Goal: Task Accomplishment & Management: Complete application form

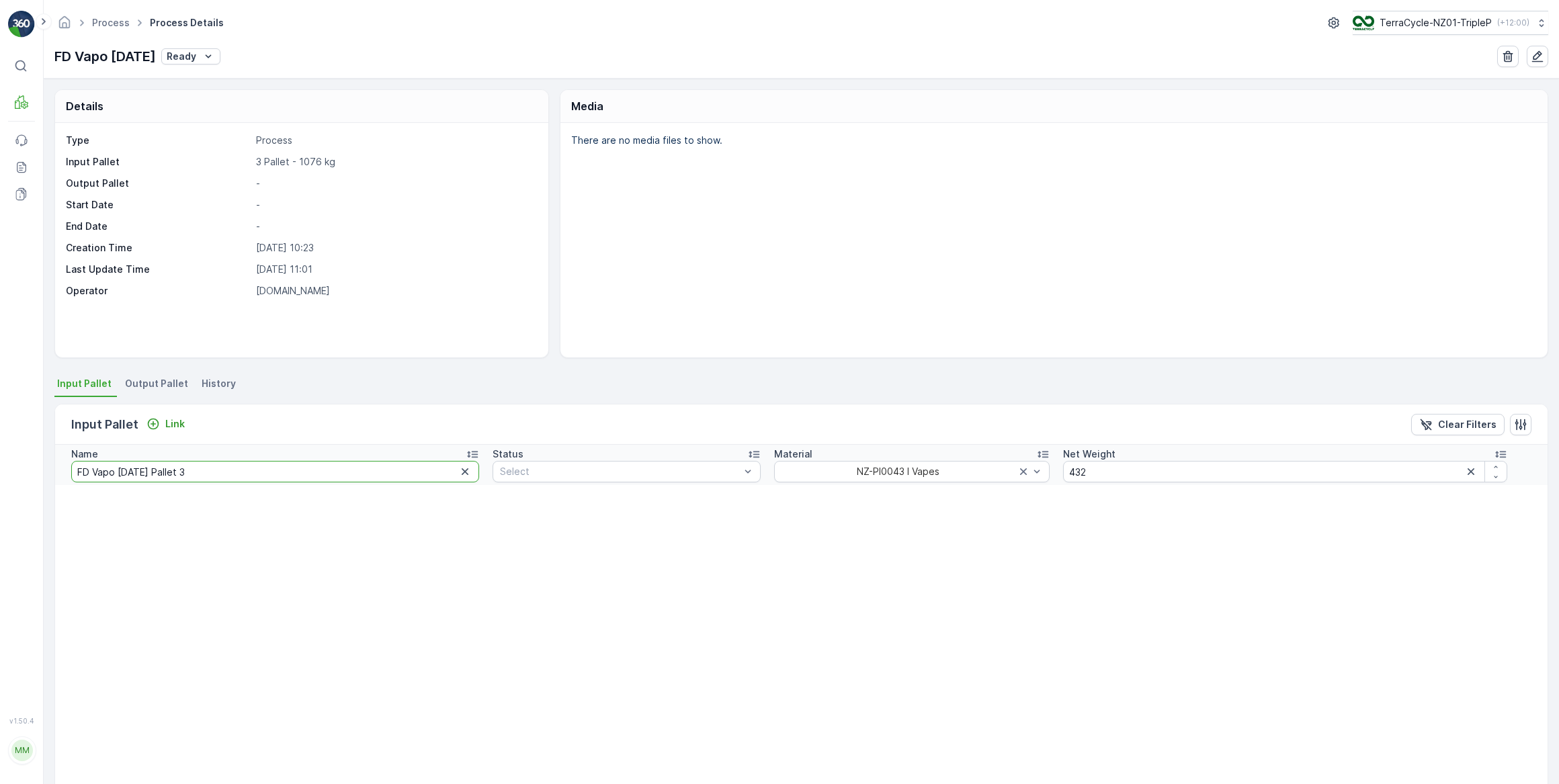
click at [215, 470] on input "FD Vapo 19.08.25 Pallet 3" at bounding box center [275, 471] width 408 height 21
click at [1450, 424] on p "Clear Filters" at bounding box center [1467, 424] width 58 height 13
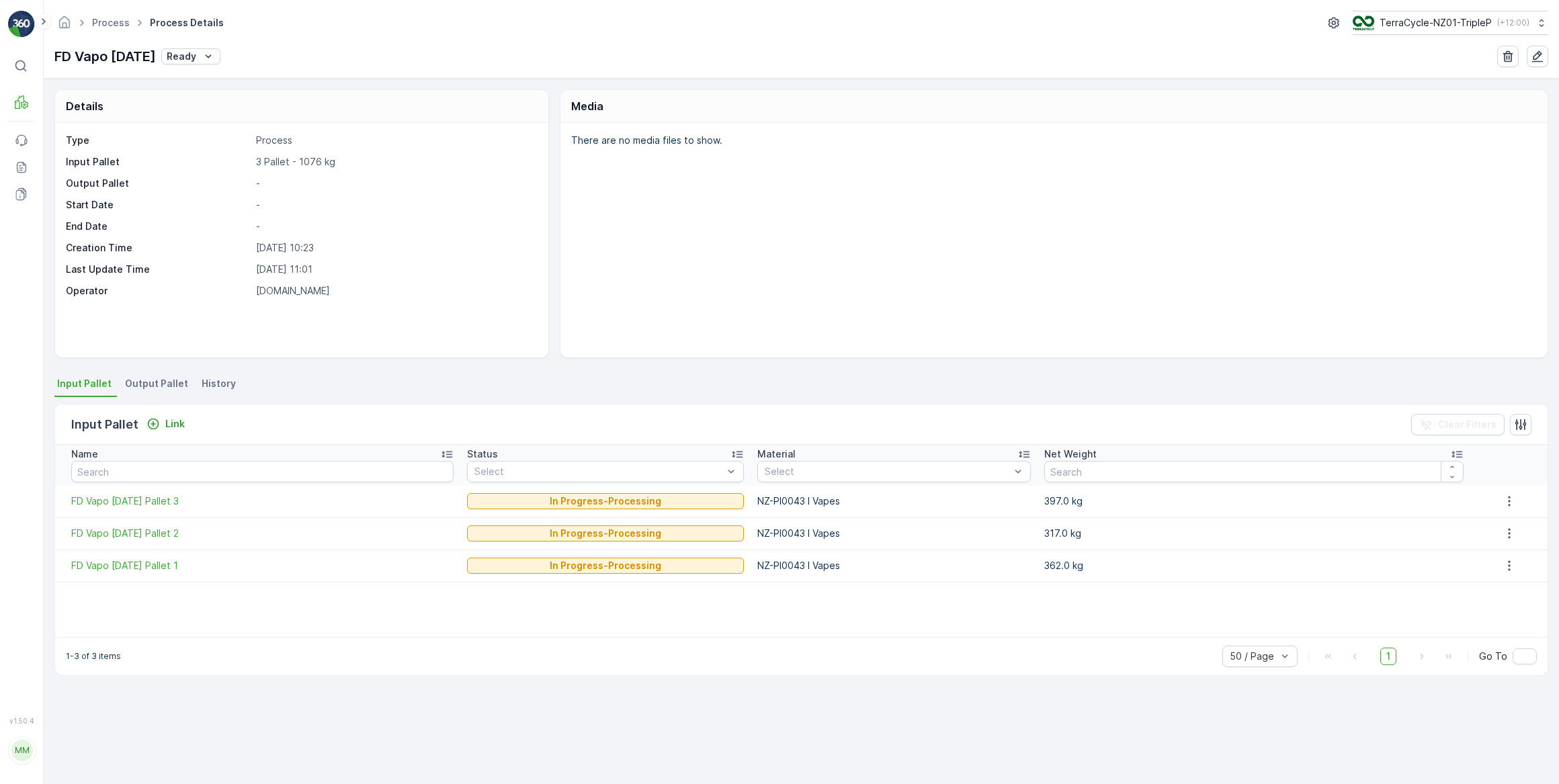
click at [166, 385] on span "Output Pallet" at bounding box center [157, 383] width 63 height 13
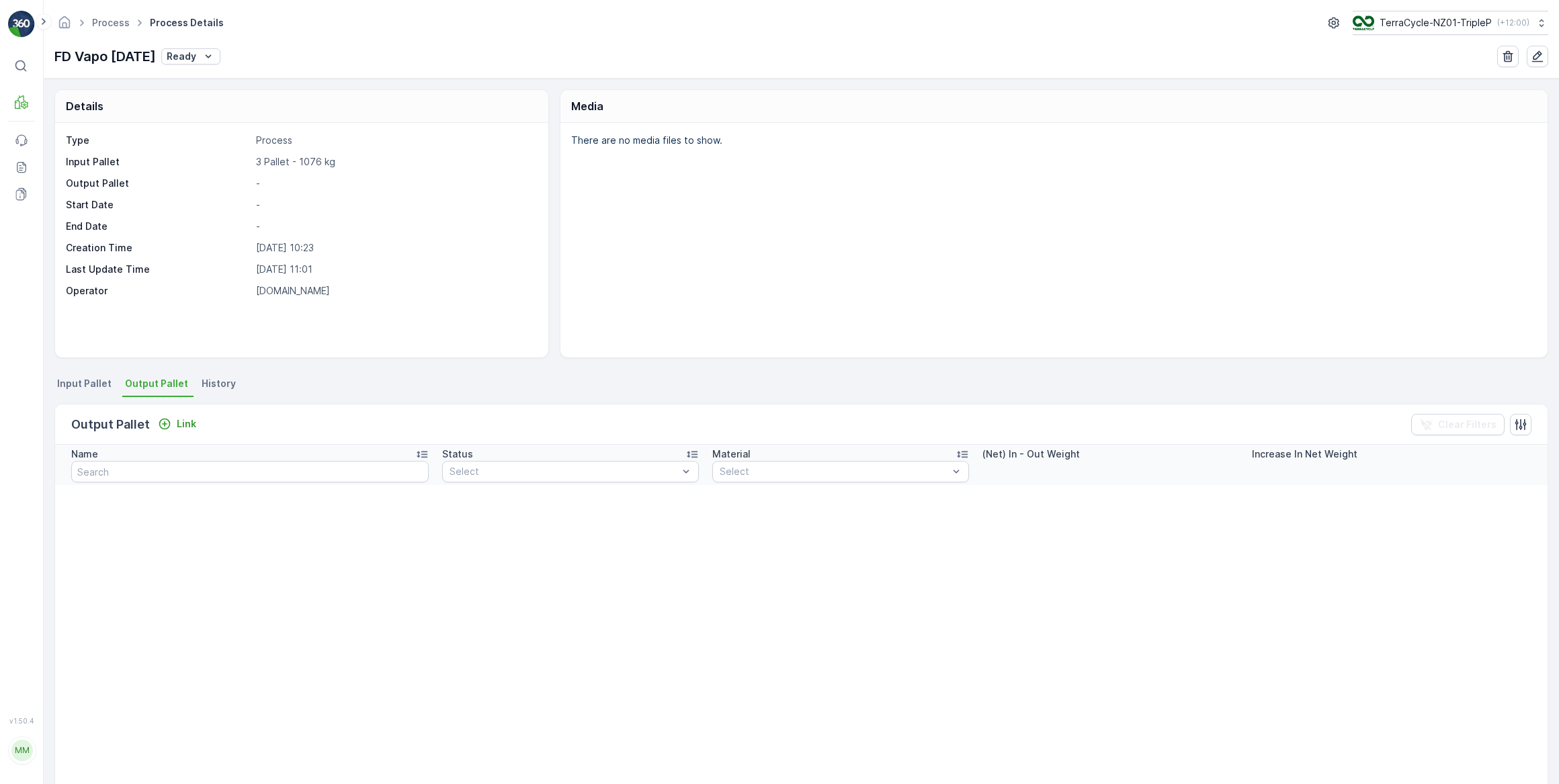
click at [85, 382] on span "Input Pallet" at bounding box center [84, 383] width 55 height 13
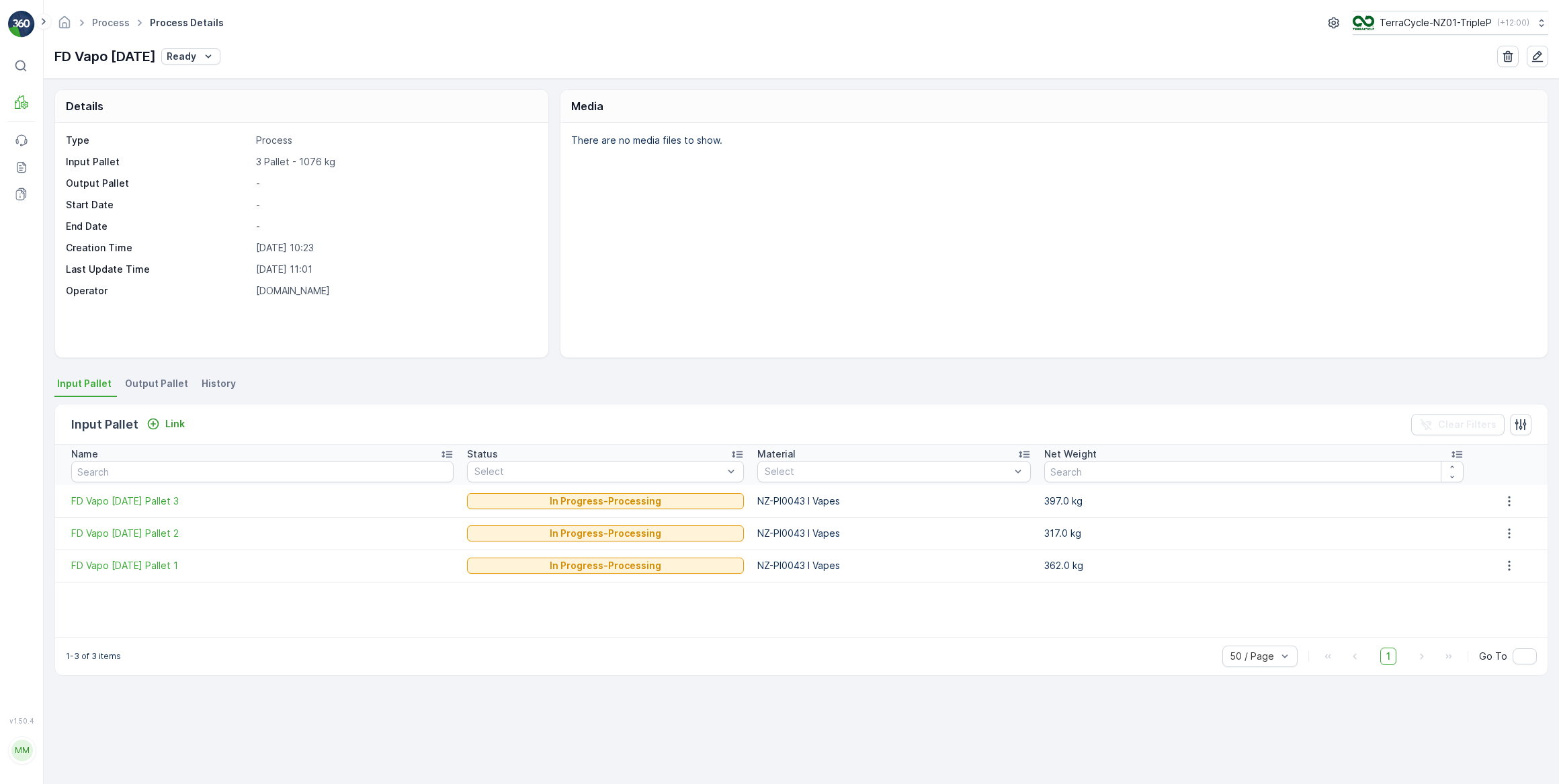
click at [158, 384] on span "Output Pallet" at bounding box center [157, 383] width 63 height 13
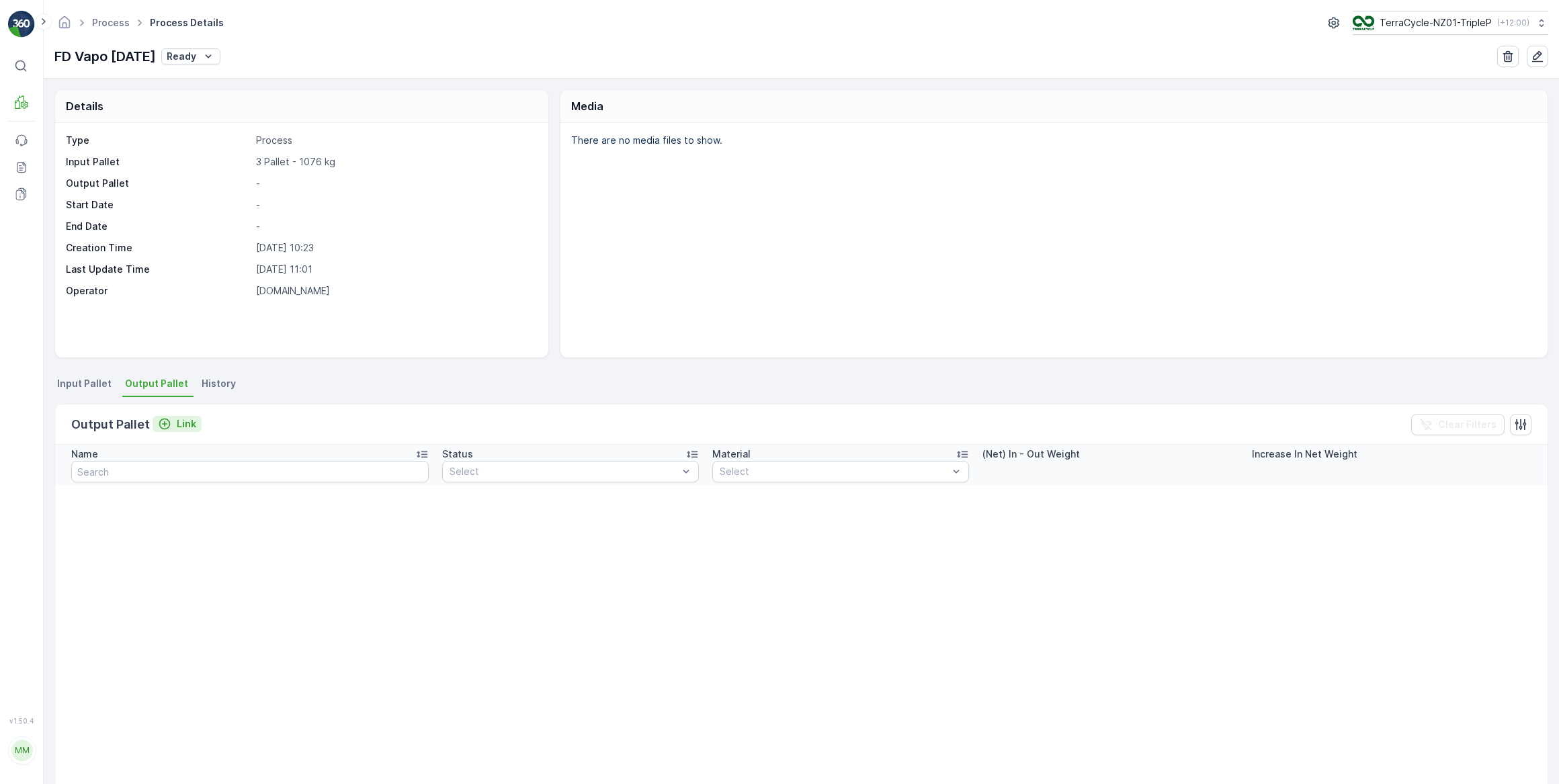
click at [185, 428] on p "Link" at bounding box center [186, 424] width 19 height 13
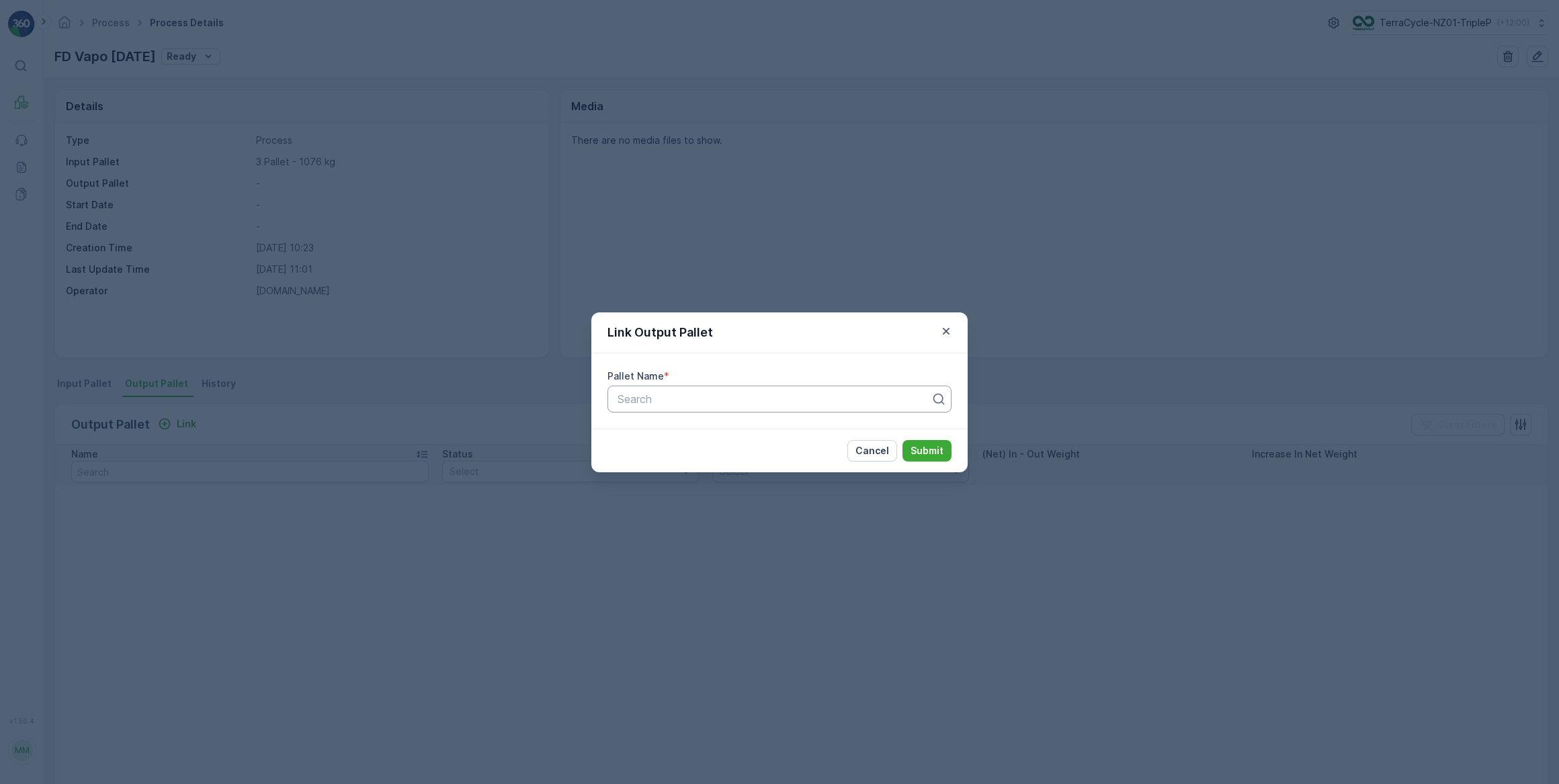
click at [652, 401] on div at bounding box center [774, 399] width 316 height 12
type input "502"
click at [683, 455] on span "Pallet_NZ01 #502" at bounding box center [660, 455] width 88 height 12
click at [923, 447] on p "Submit" at bounding box center [927, 451] width 33 height 13
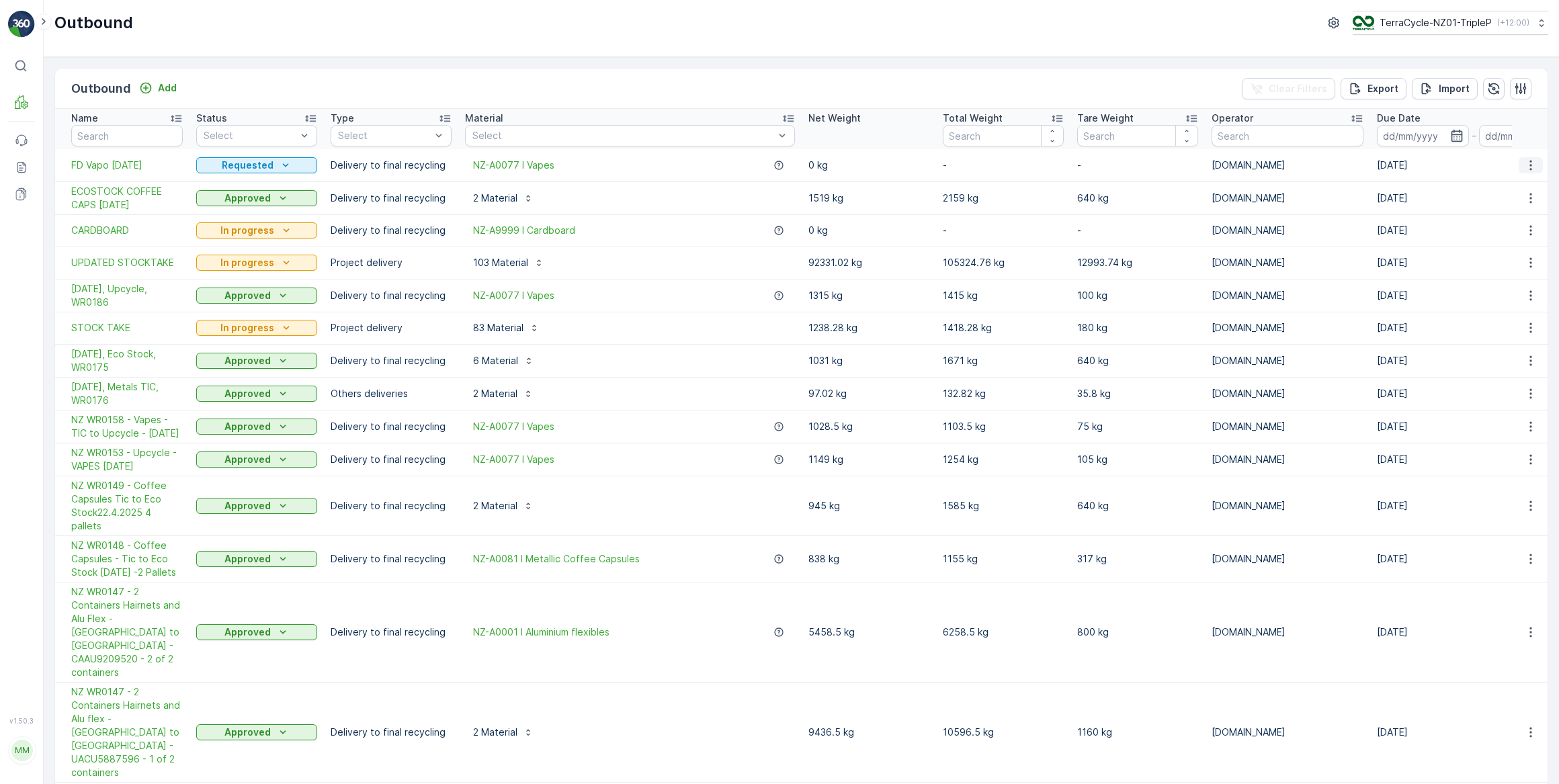
click at [1529, 164] on icon "button" at bounding box center [1531, 165] width 13 height 13
click at [1499, 265] on span "Delete Outbound" at bounding box center [1498, 266] width 80 height 13
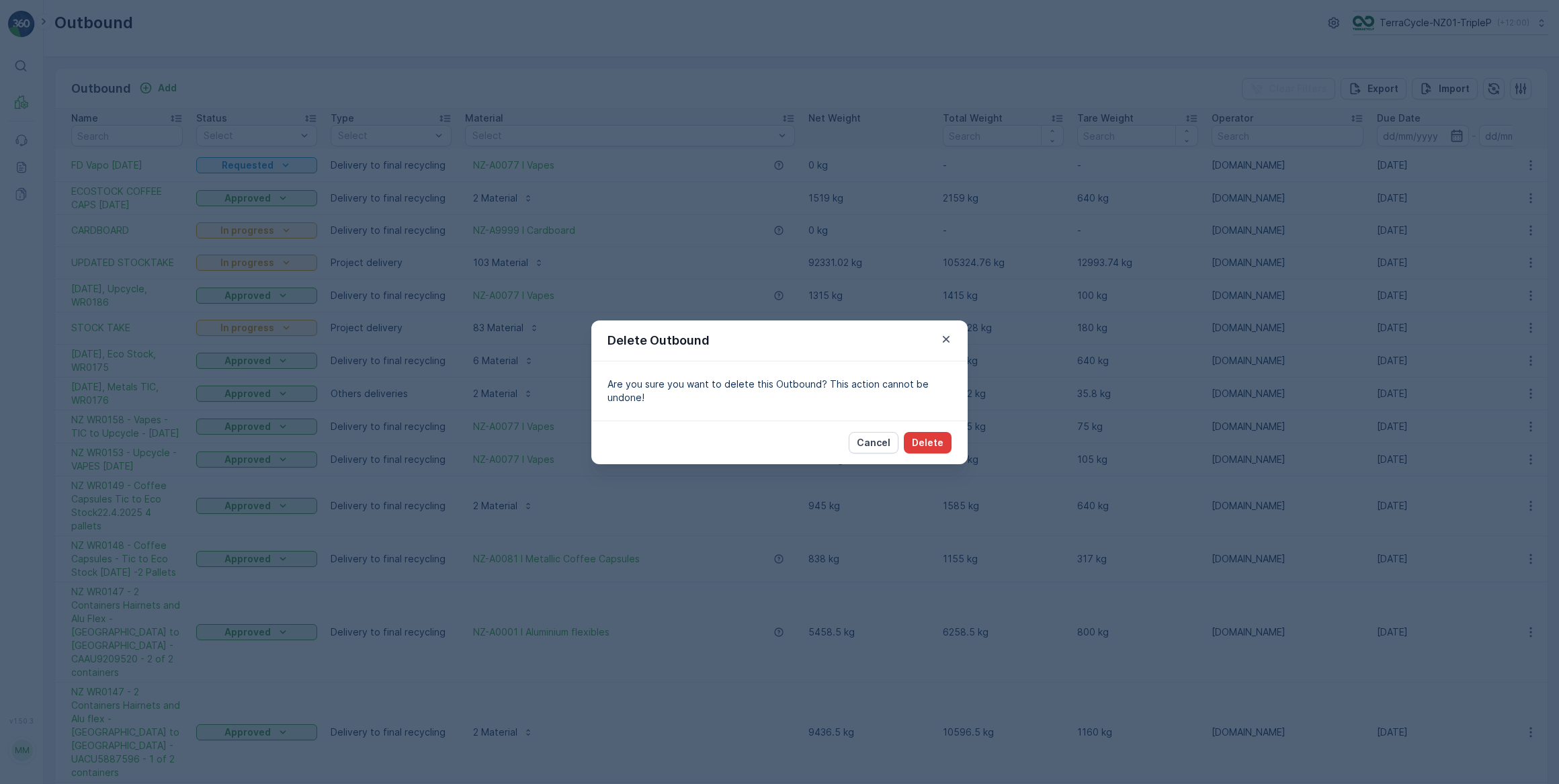
click at [932, 439] on p "Delete" at bounding box center [927, 443] width 32 height 13
click at [880, 444] on p "Cancel" at bounding box center [873, 443] width 34 height 13
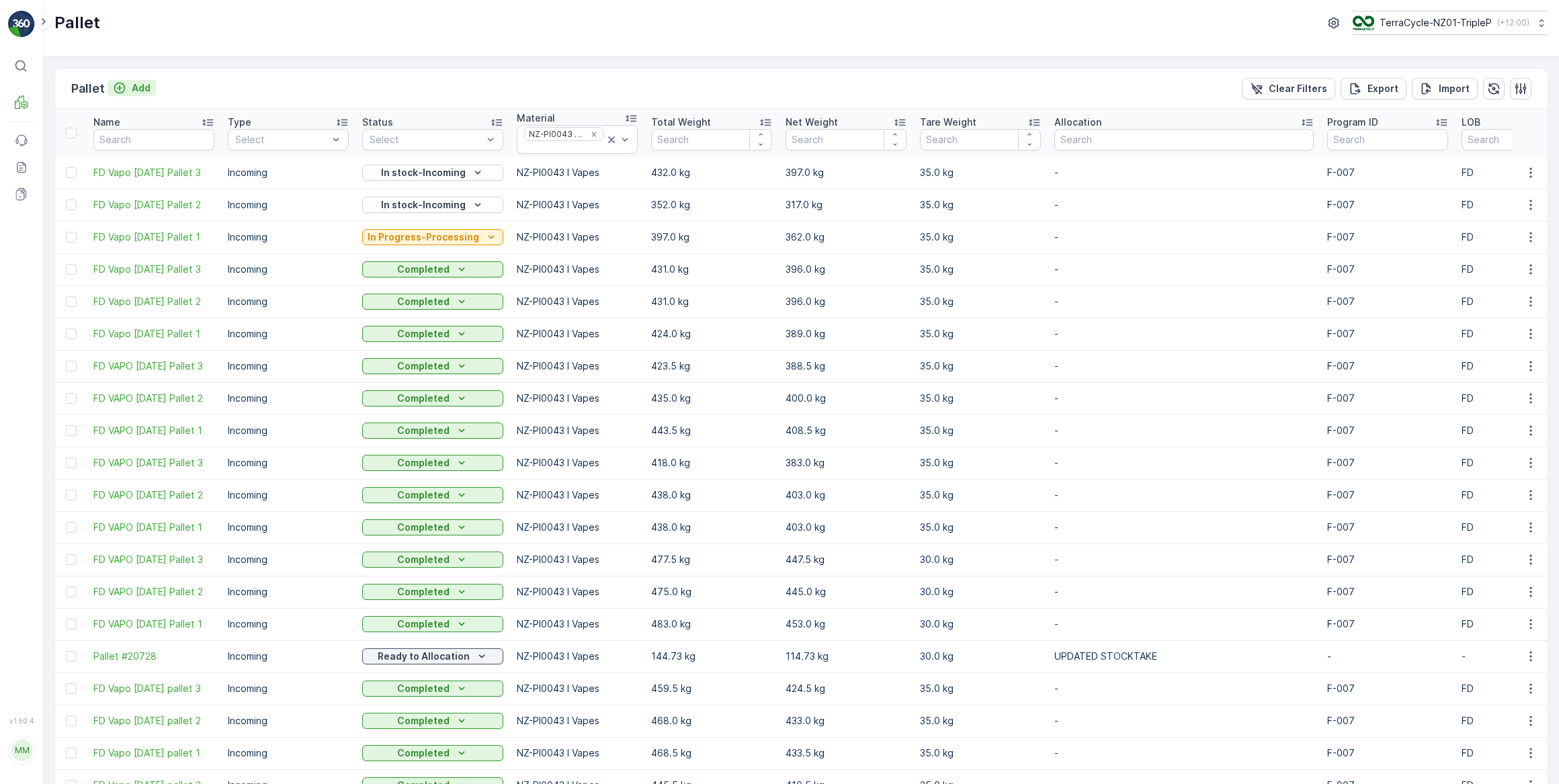
click at [122, 86] on icon "Add" at bounding box center [119, 88] width 13 height 13
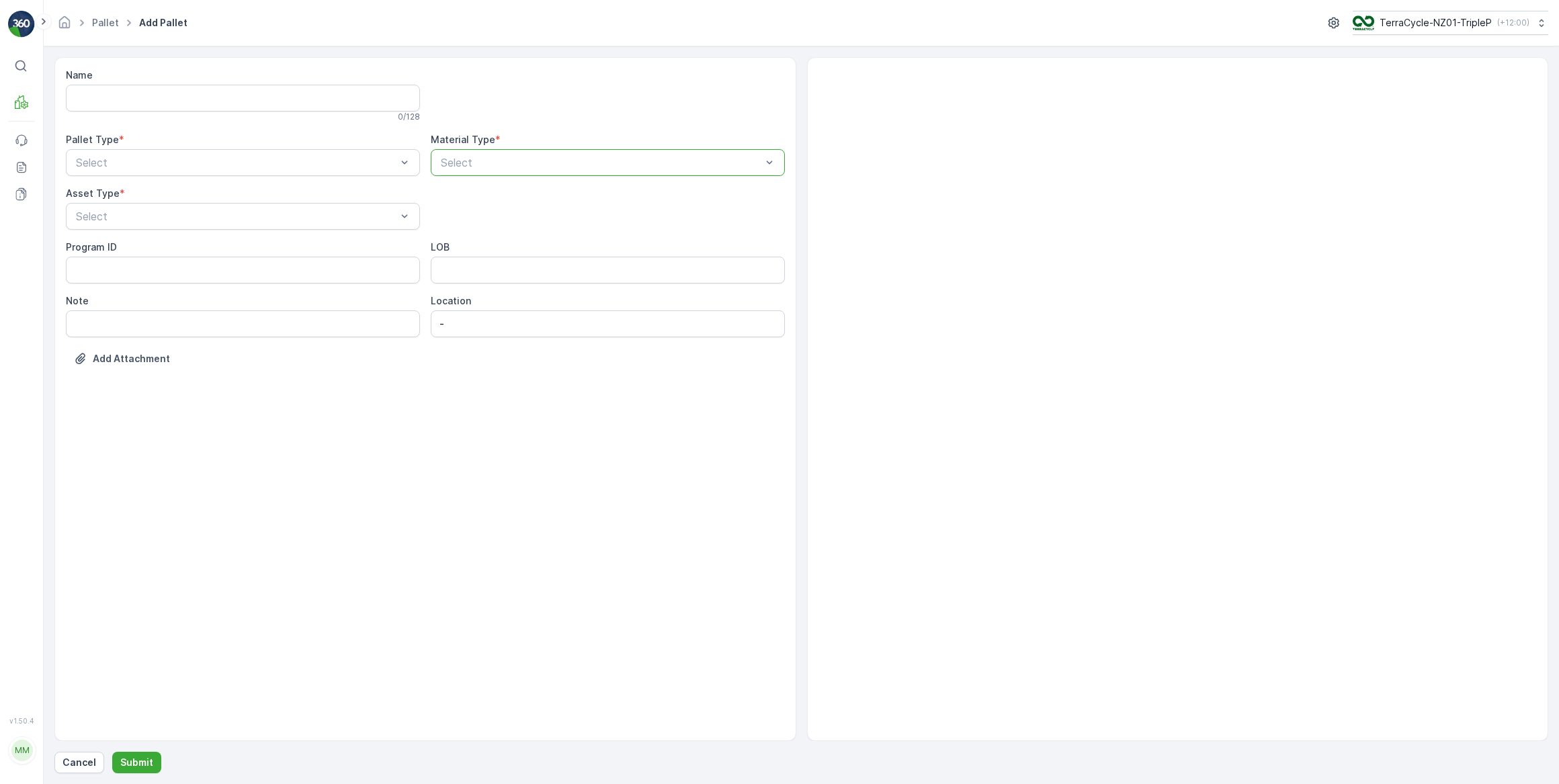
click at [476, 156] on div at bounding box center [601, 162] width 324 height 12
click at [481, 164] on div at bounding box center [601, 162] width 324 height 12
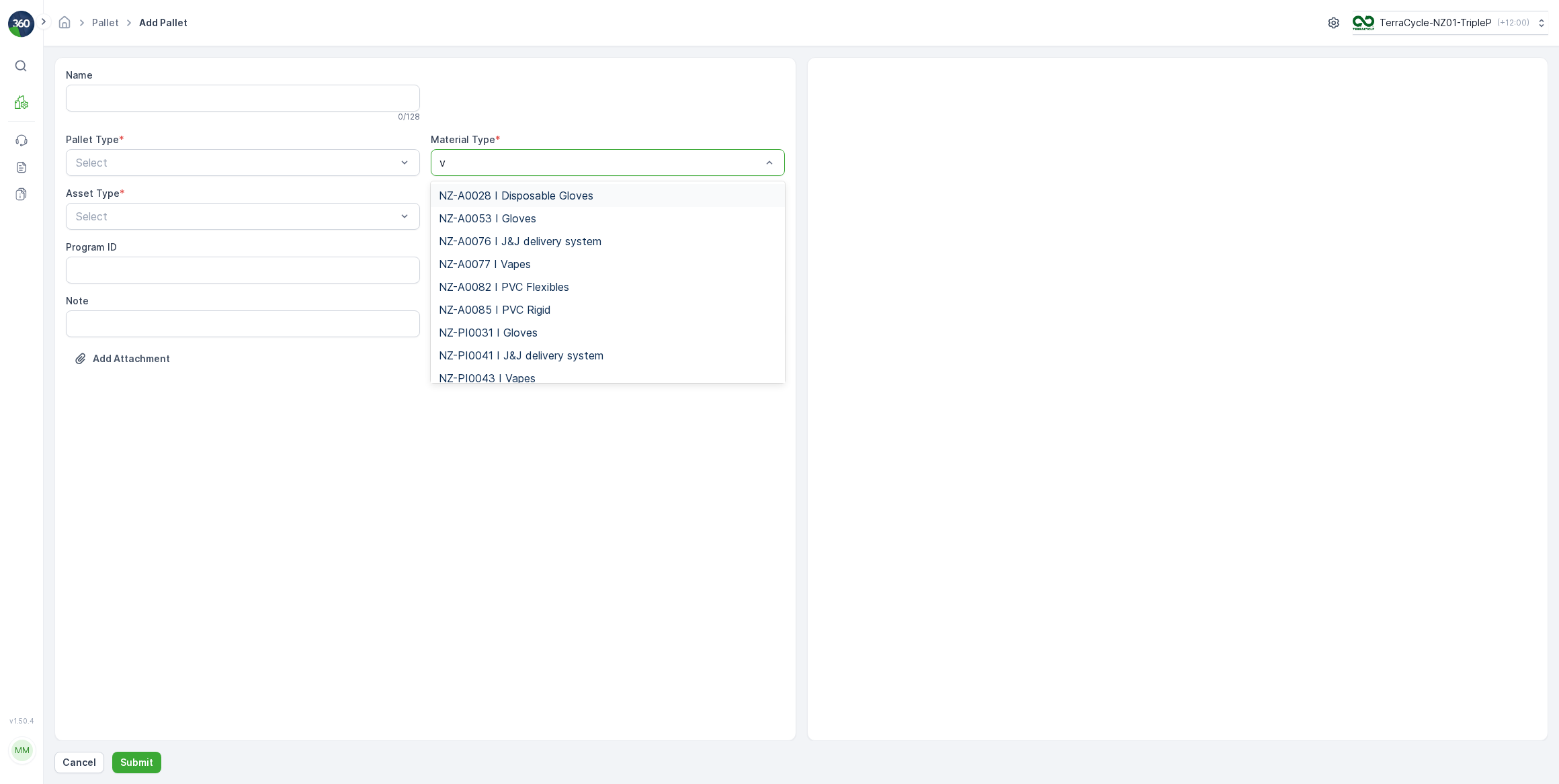
type input "va"
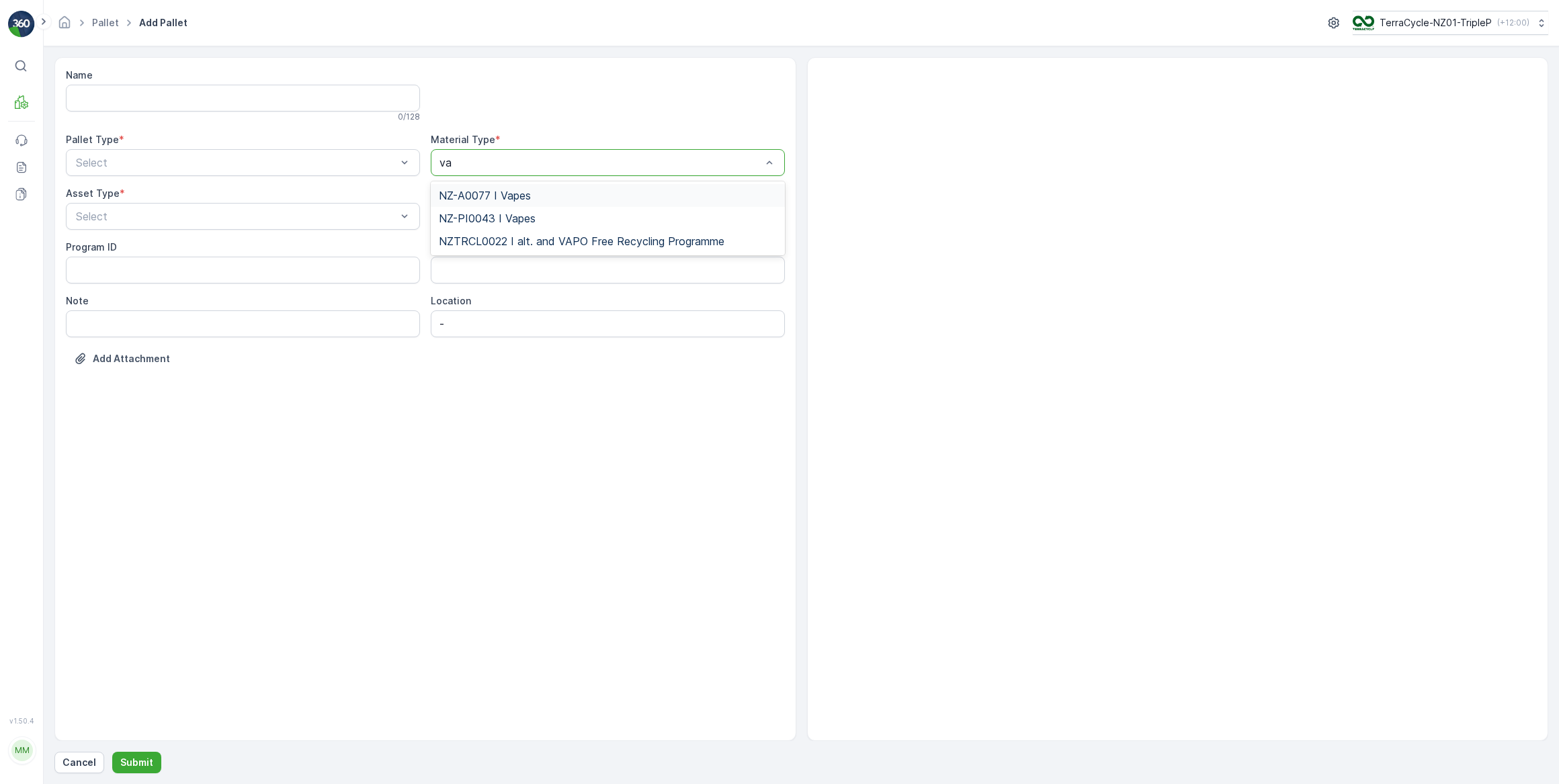
click at [472, 195] on span "NZ-A0077 I Vapes" at bounding box center [484, 195] width 92 height 12
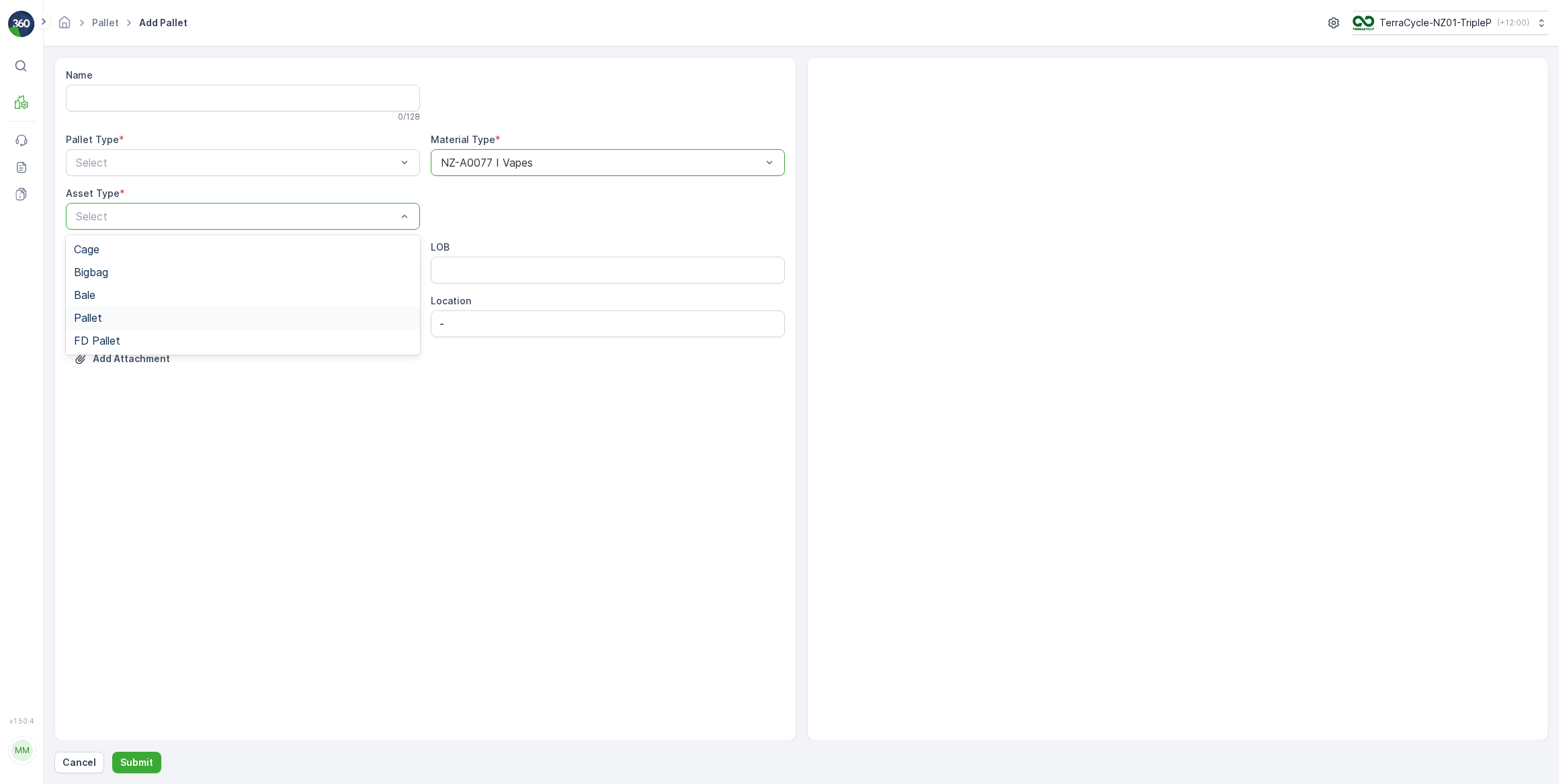
click at [94, 313] on span "Pallet" at bounding box center [88, 318] width 28 height 12
click at [119, 217] on span "Outgoing" at bounding box center [96, 218] width 45 height 12
click at [111, 324] on input "Note" at bounding box center [243, 323] width 354 height 27
drag, startPoint x: 238, startPoint y: 323, endPoint x: 209, endPoint y: 323, distance: 29.0
click at [235, 323] on input "Decanted Vape Bin 19.08.2025" at bounding box center [243, 323] width 354 height 27
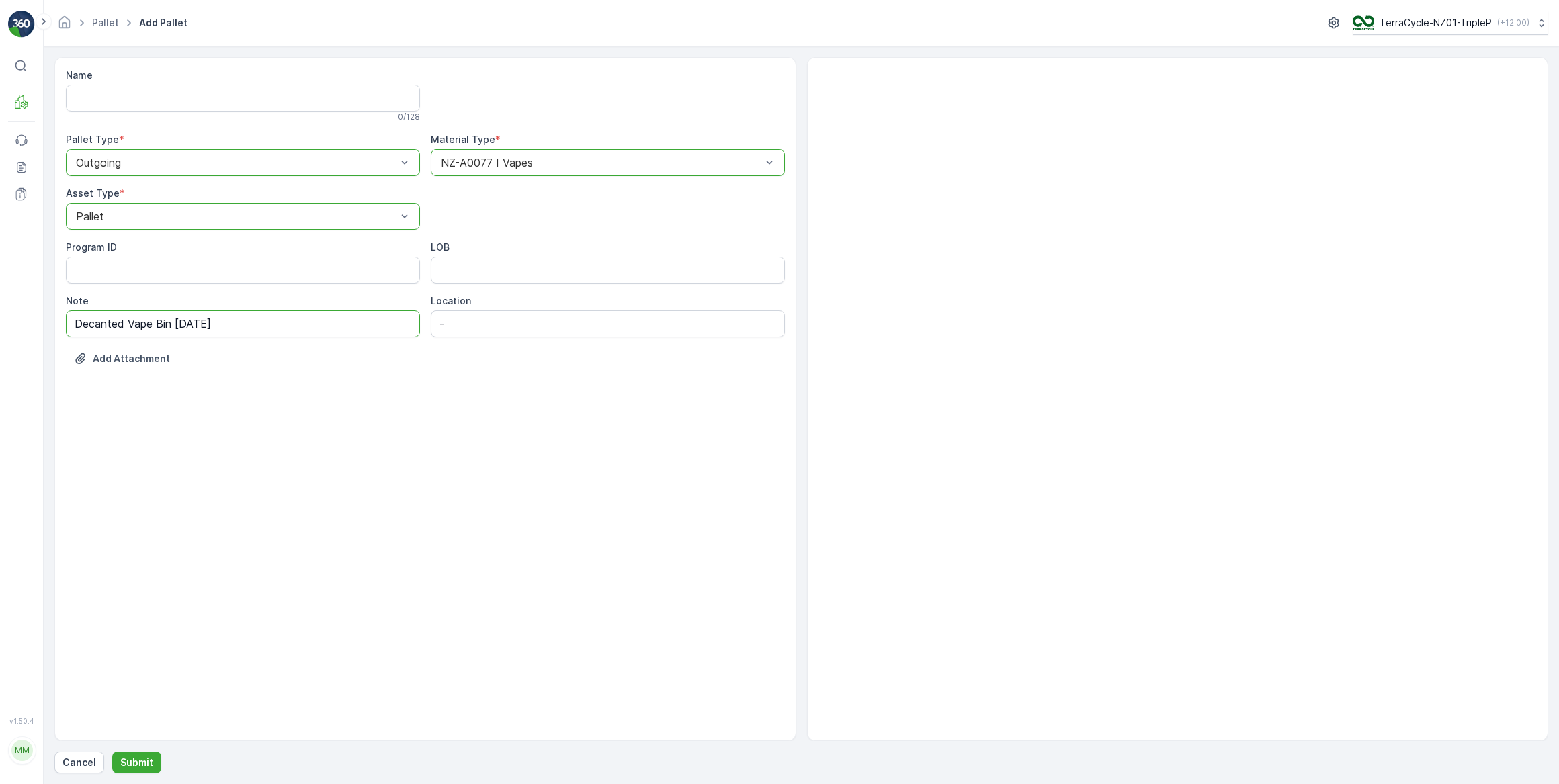
click at [174, 320] on input "Decanted Vape Bin 19.08.2025" at bounding box center [243, 323] width 354 height 27
drag, startPoint x: 268, startPoint y: 323, endPoint x: 60, endPoint y: 342, distance: 208.9
click at [60, 342] on div "Name 0 / 128 Pallet Type * option Outgoing, selected. Outgoing Material Type * …" at bounding box center [425, 399] width 742 height 684
type input "Decanted Vape Bin 1 of 4 19.08.2025"
click at [134, 763] on p "Submit" at bounding box center [136, 763] width 33 height 13
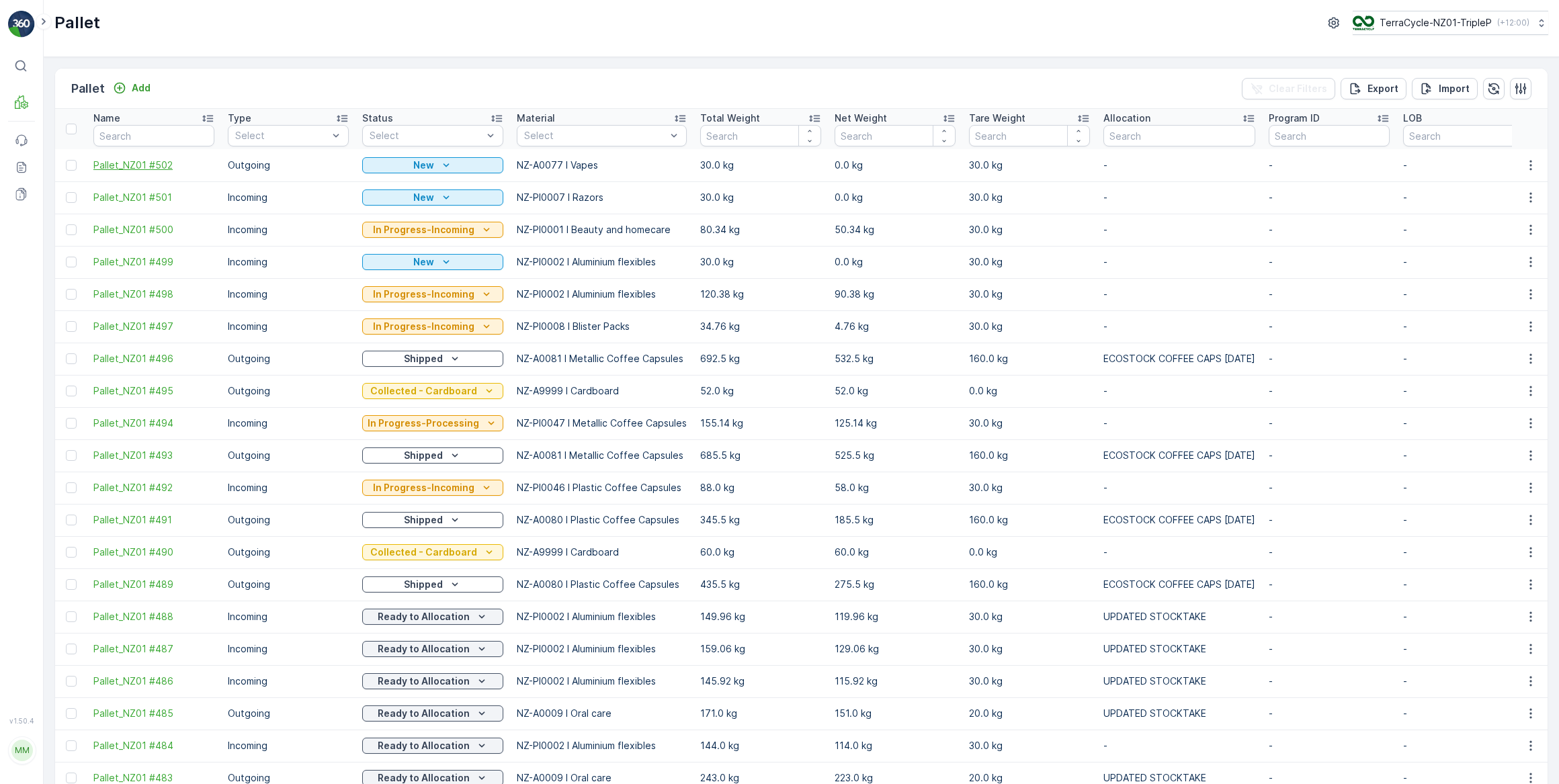
click at [115, 164] on span "Pallet_NZ01 #502" at bounding box center [154, 165] width 121 height 13
click at [141, 90] on p "Add" at bounding box center [142, 88] width 19 height 13
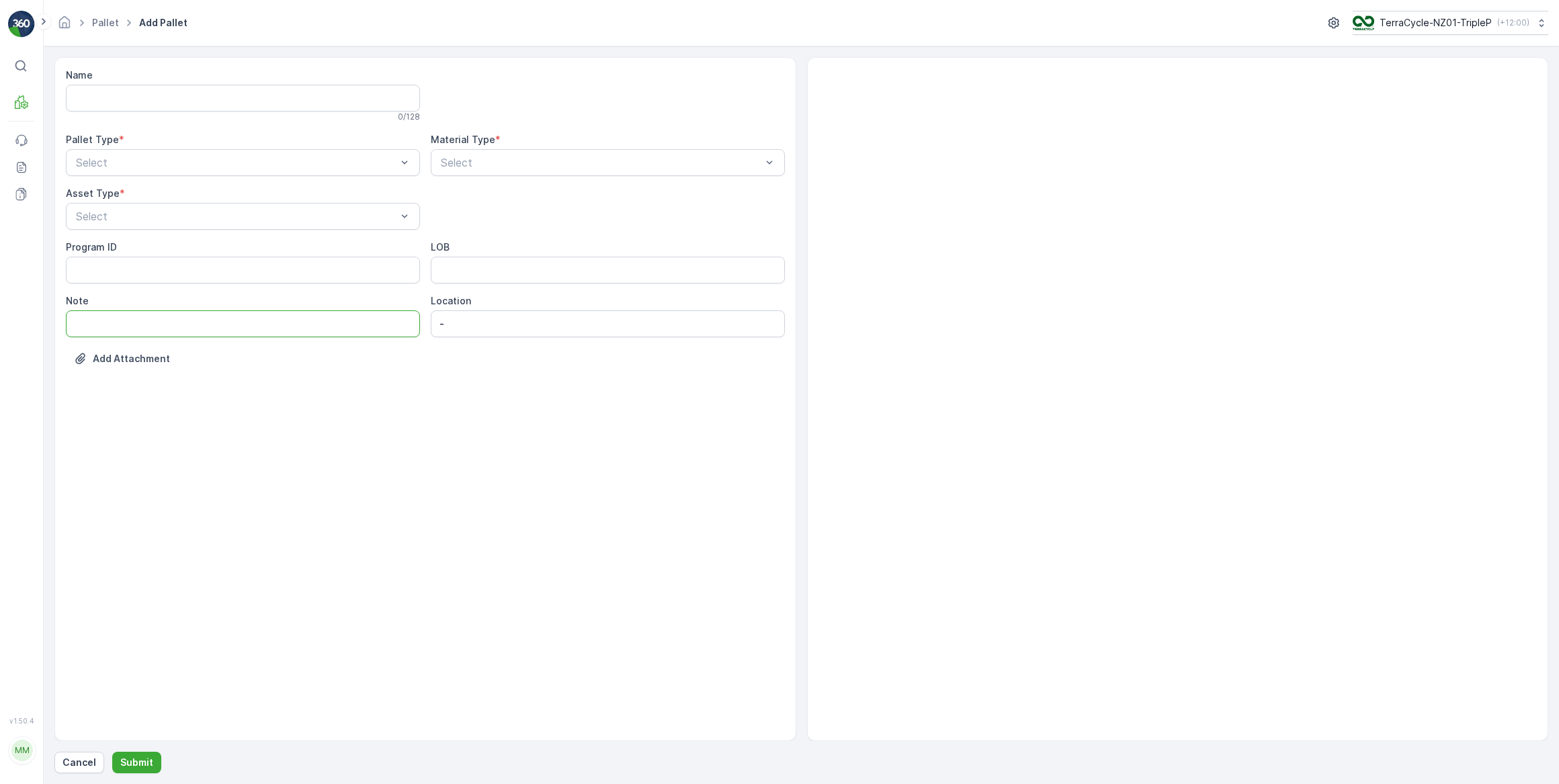
click at [105, 321] on input "Note" at bounding box center [243, 323] width 354 height 27
paste input "Decanted Vape Bin 1 of 4 19.08.2025"
click at [179, 321] on input "Decanted Vape Bin 1 of 4 19.08.2025" at bounding box center [243, 323] width 354 height 27
type input "Decanted Vape Bin 2 of 4 19.08.2025"
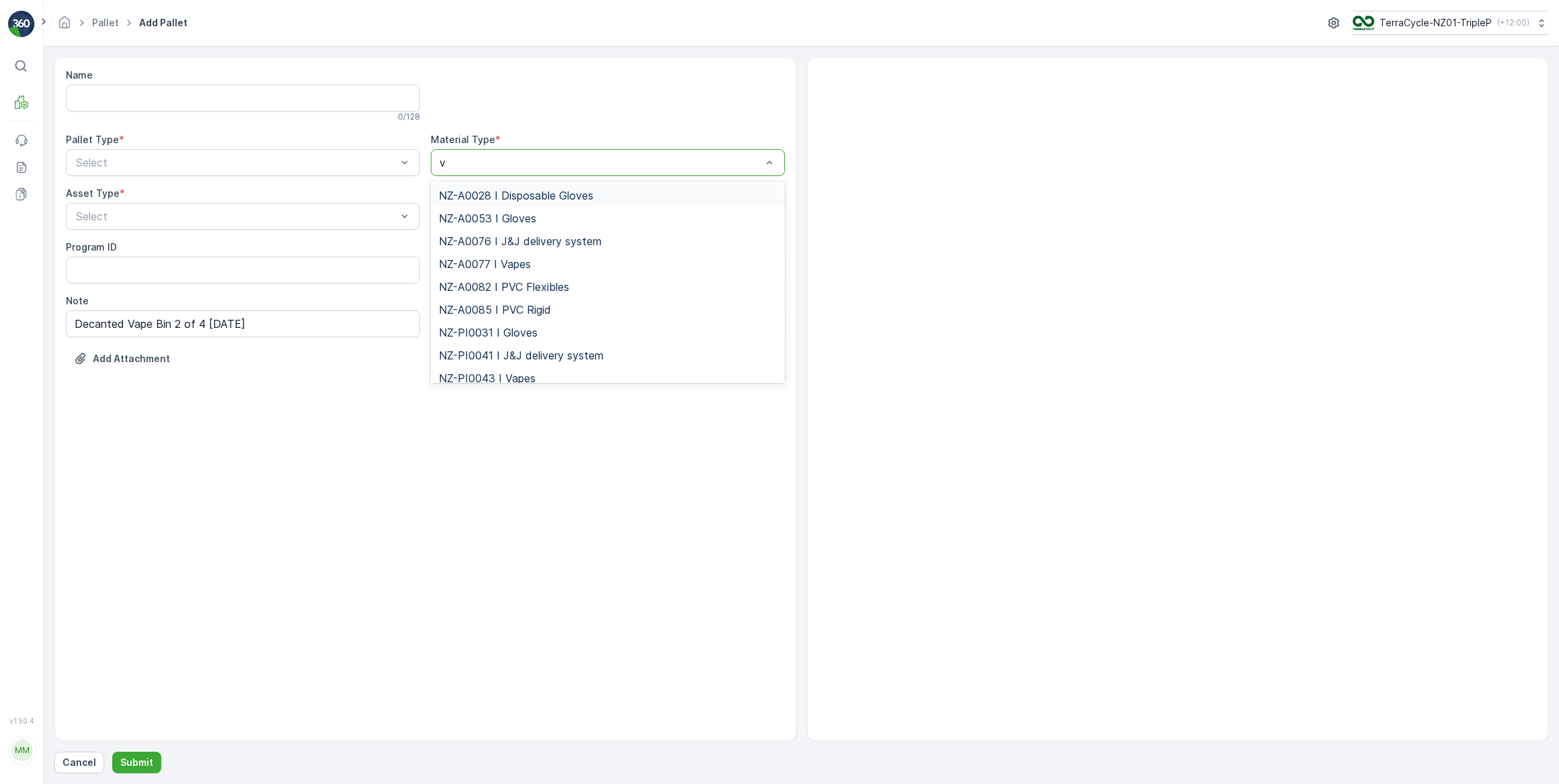
type input "va"
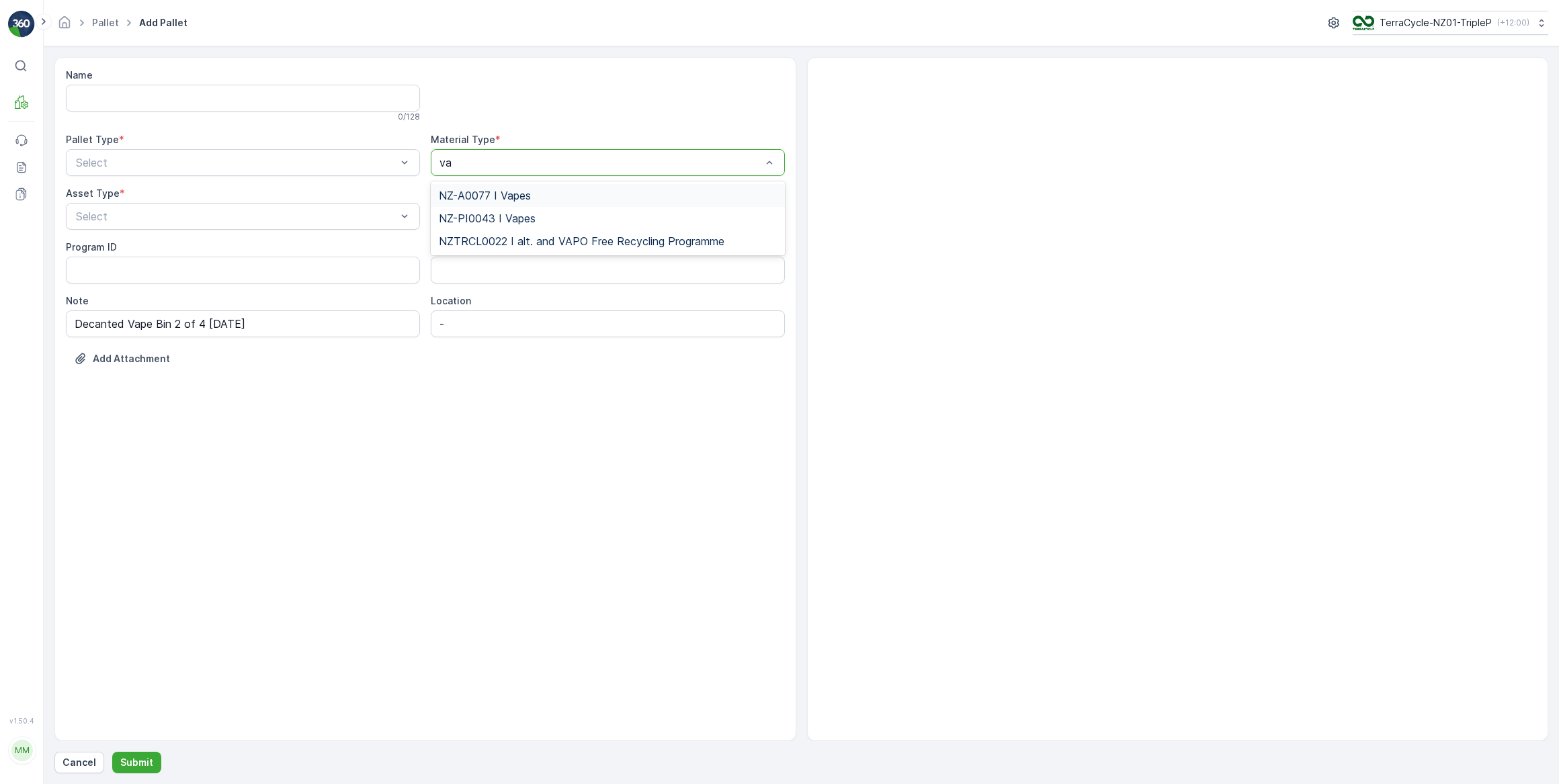
click at [484, 195] on span "NZ-A0077 I Vapes" at bounding box center [484, 195] width 92 height 12
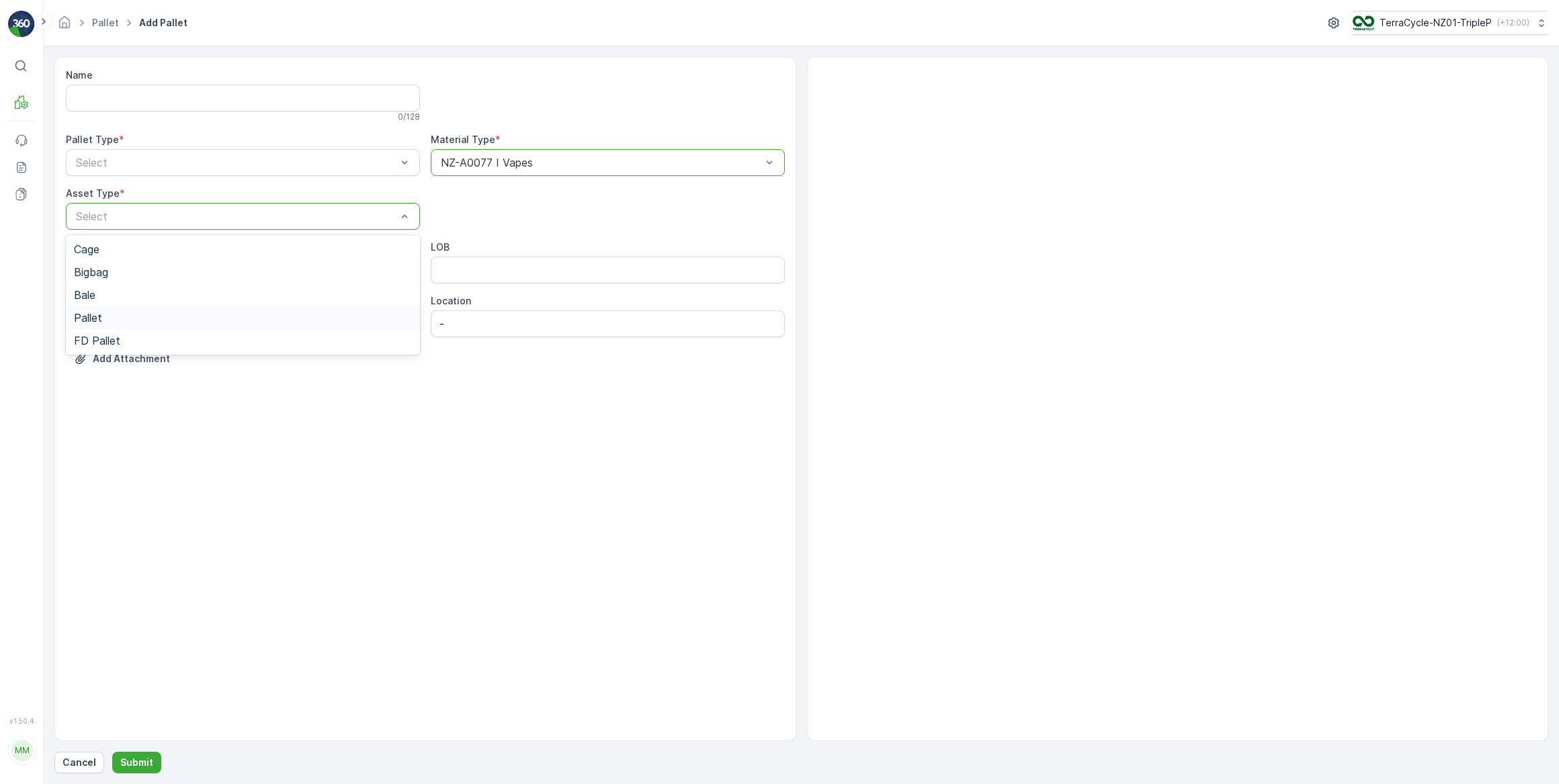
click at [97, 316] on span "Pallet" at bounding box center [88, 318] width 28 height 12
drag, startPoint x: 114, startPoint y: 157, endPoint x: 114, endPoint y: 181, distance: 24.0
click at [115, 217] on span "Outgoing" at bounding box center [96, 218] width 45 height 12
click at [135, 761] on p "Submit" at bounding box center [136, 763] width 33 height 13
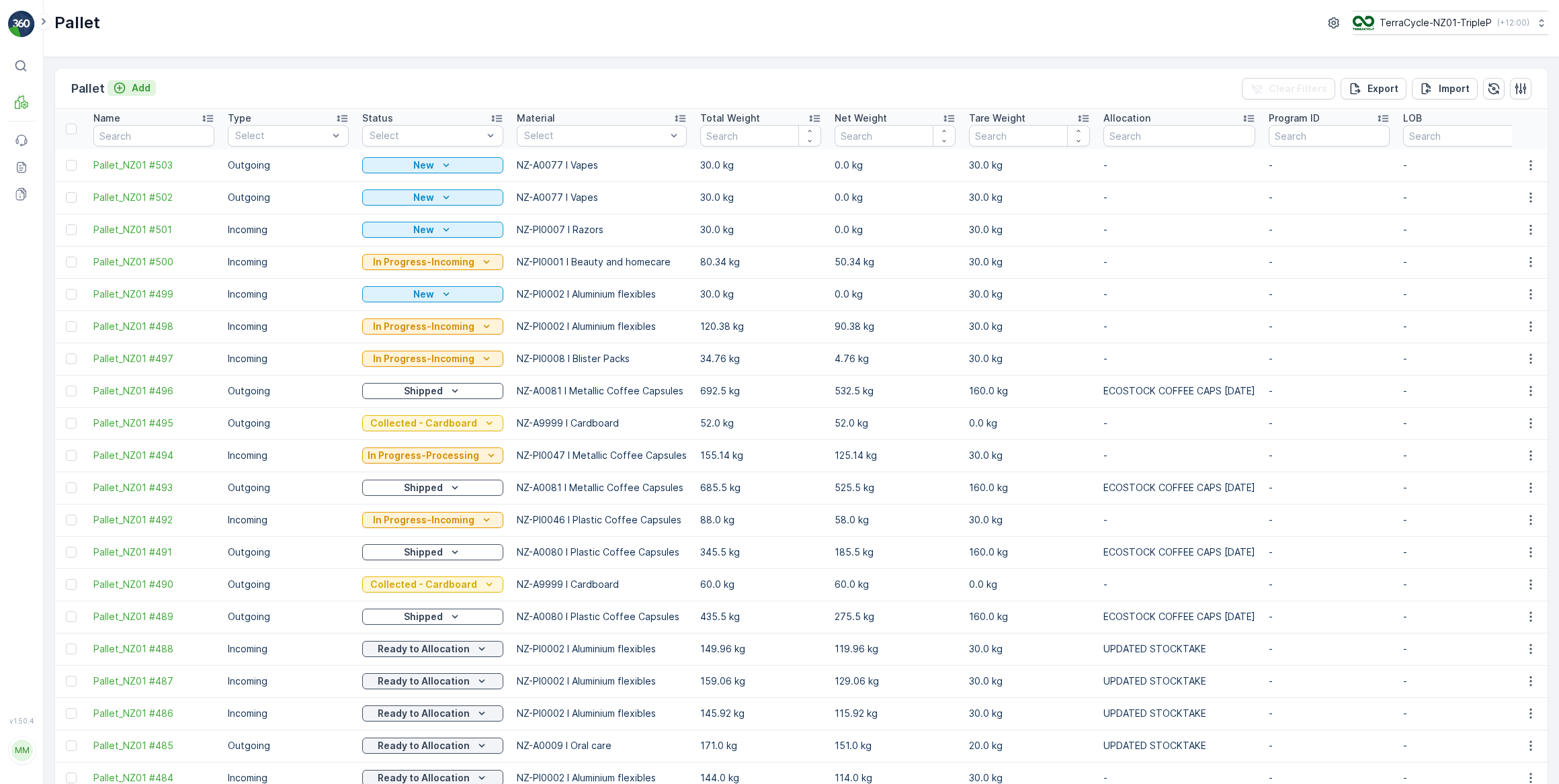
click at [132, 81] on p "Add" at bounding box center [142, 88] width 19 height 13
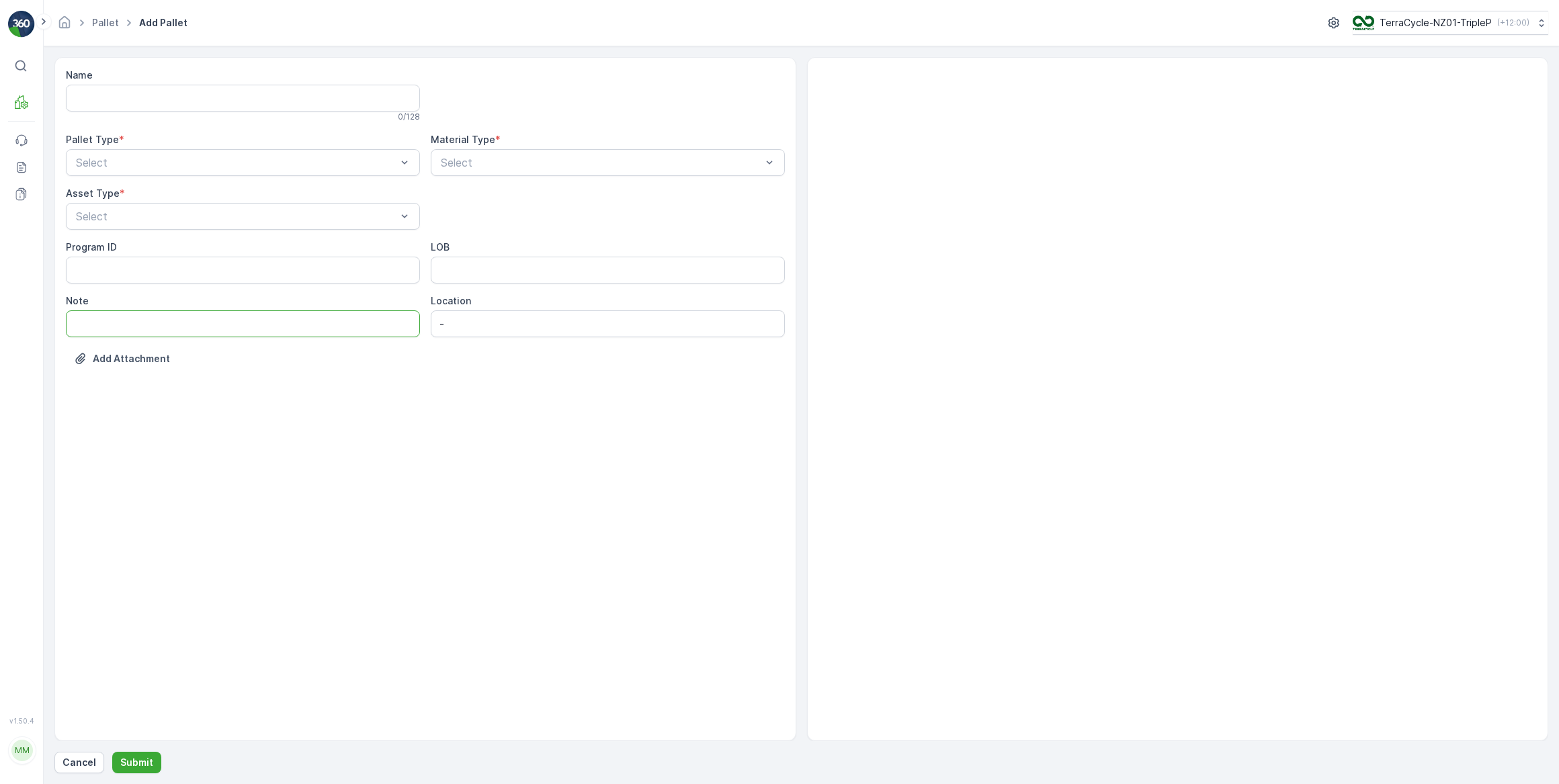
click at [189, 312] on input "Note" at bounding box center [243, 323] width 354 height 27
paste input "Decanted Vape Bin 1 of 4 19.08.2025"
click at [178, 323] on input "Decanted Vape Bin 1 of 4 19.08.2025" at bounding box center [243, 323] width 354 height 27
type input "Decanted Vape Bin 3 of 4 19.08.2025"
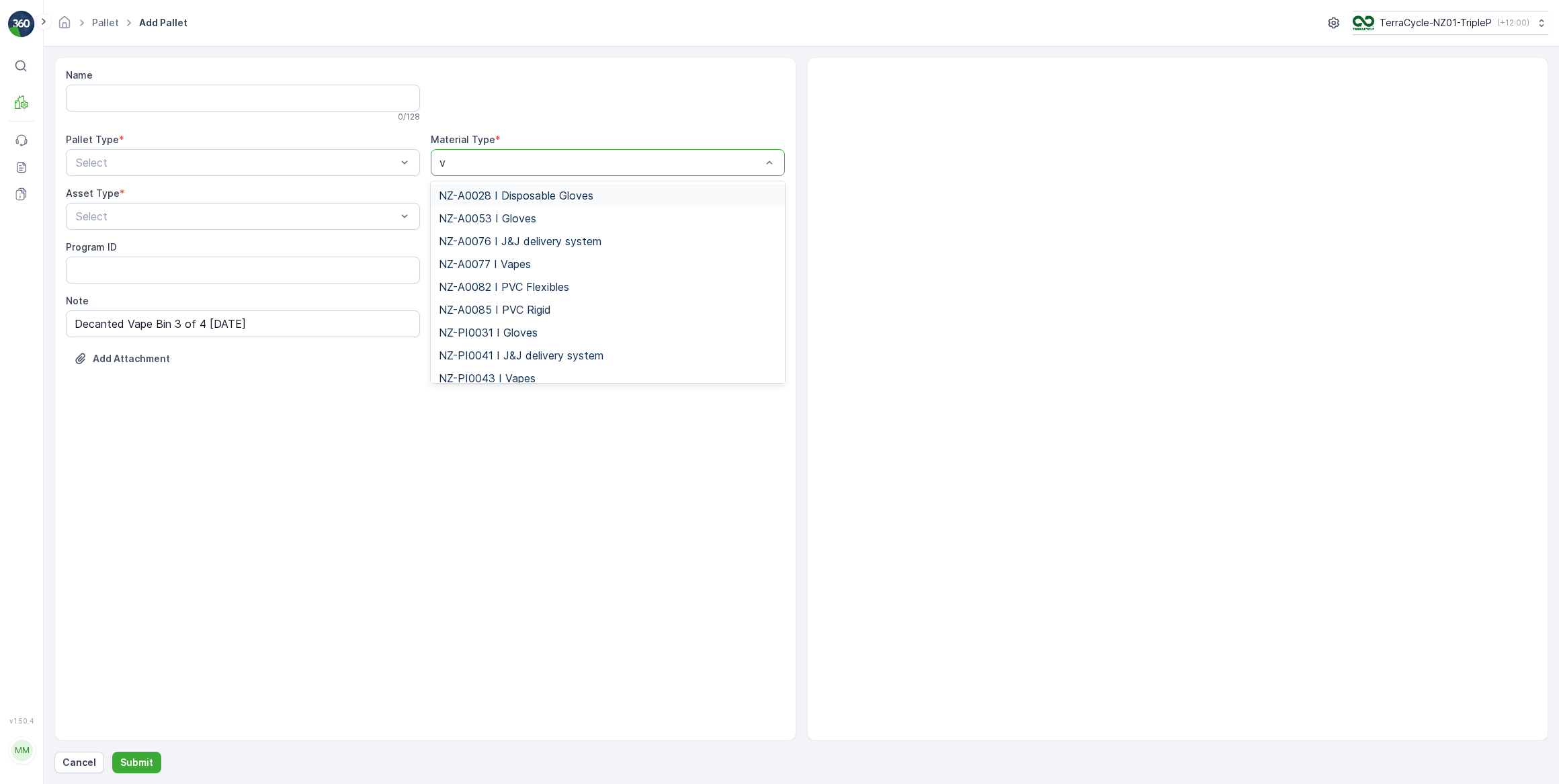
type input "va"
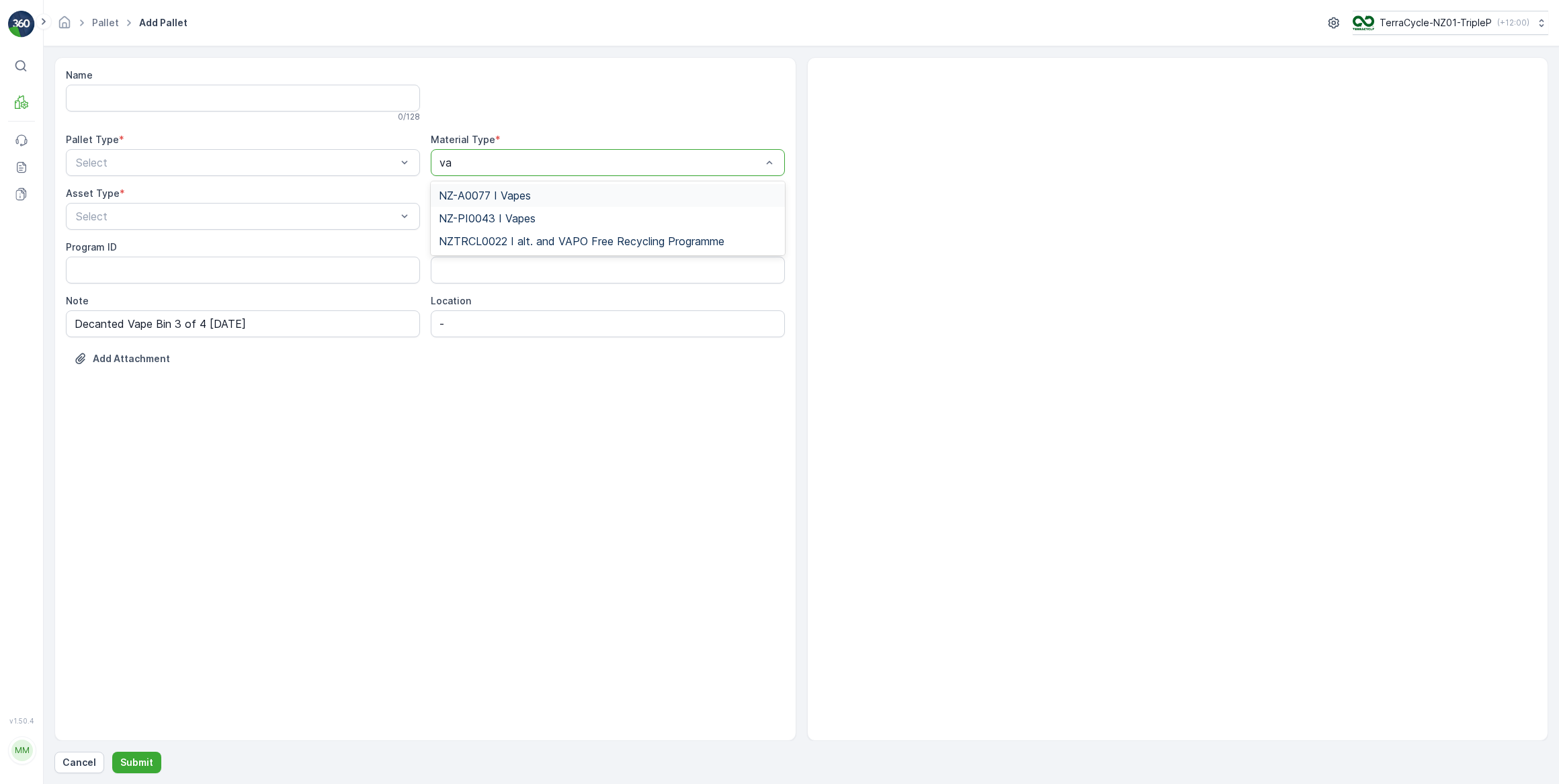
click at [499, 190] on span "NZ-A0077 I Vapes" at bounding box center [484, 195] width 92 height 12
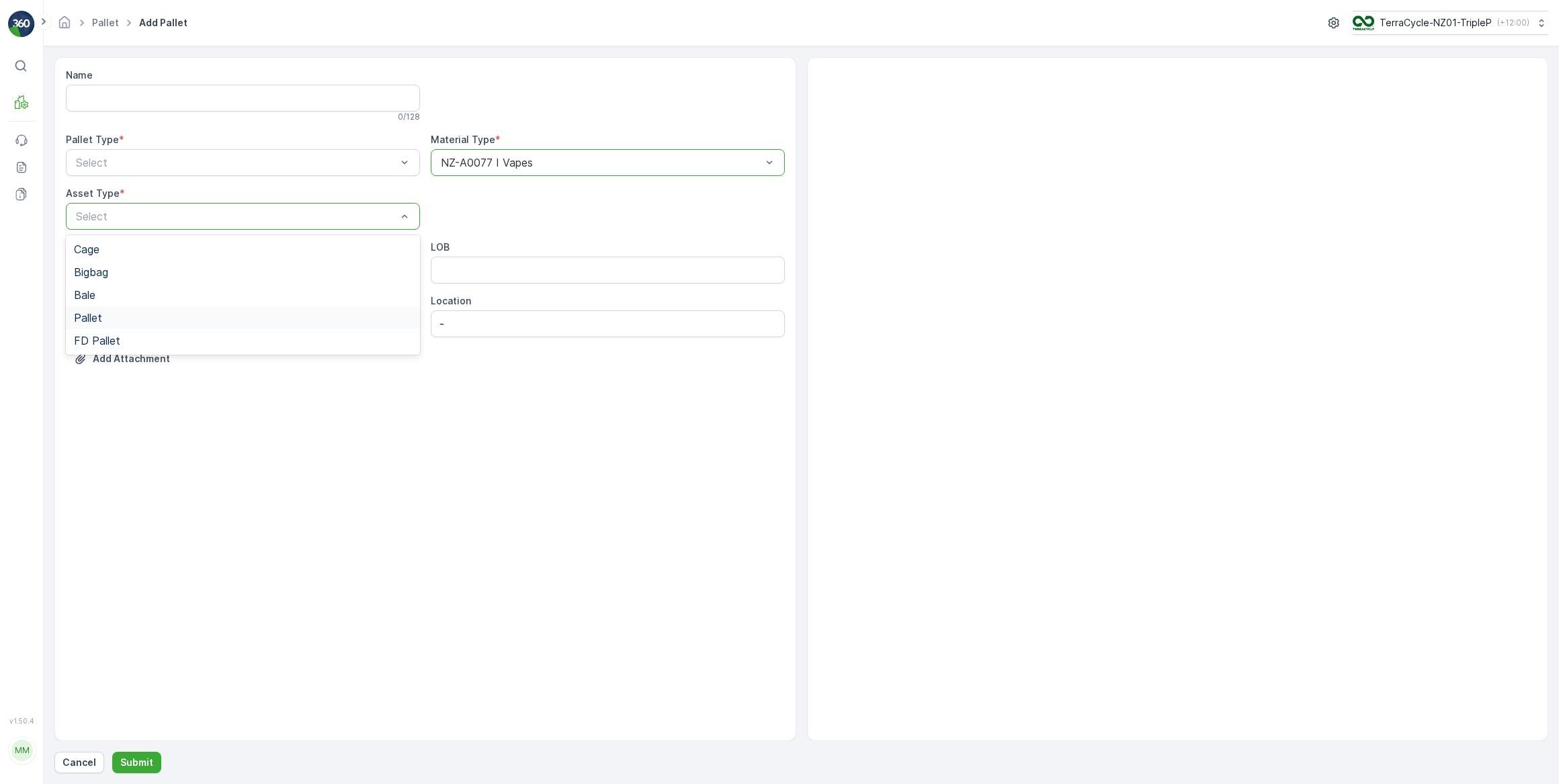
click at [98, 312] on span "Pallet" at bounding box center [88, 318] width 28 height 12
click at [108, 210] on div "Outgoing" at bounding box center [243, 218] width 354 height 23
click at [141, 757] on p "Submit" at bounding box center [136, 763] width 33 height 13
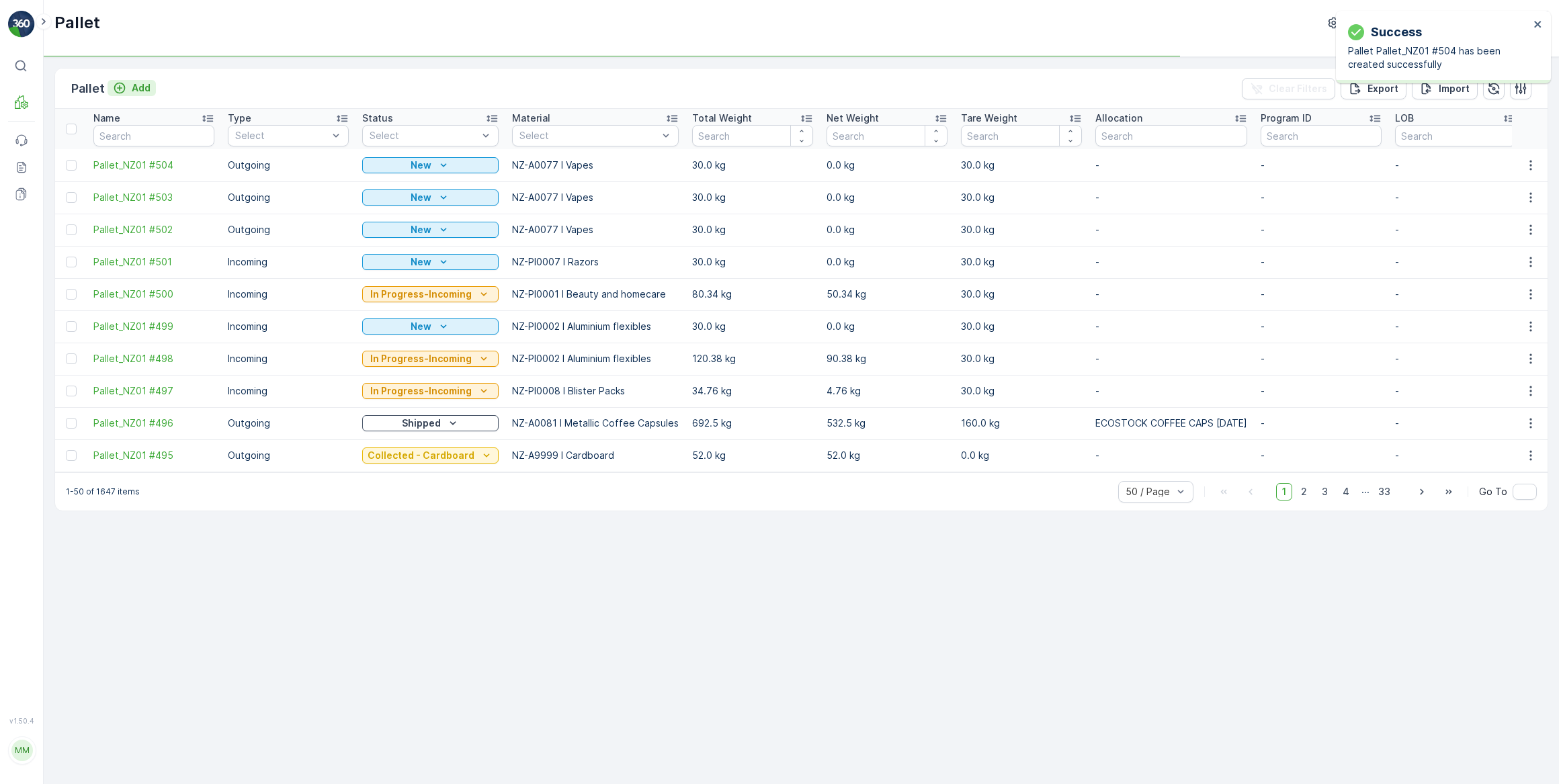
click at [136, 80] on button "Add" at bounding box center [132, 88] width 49 height 16
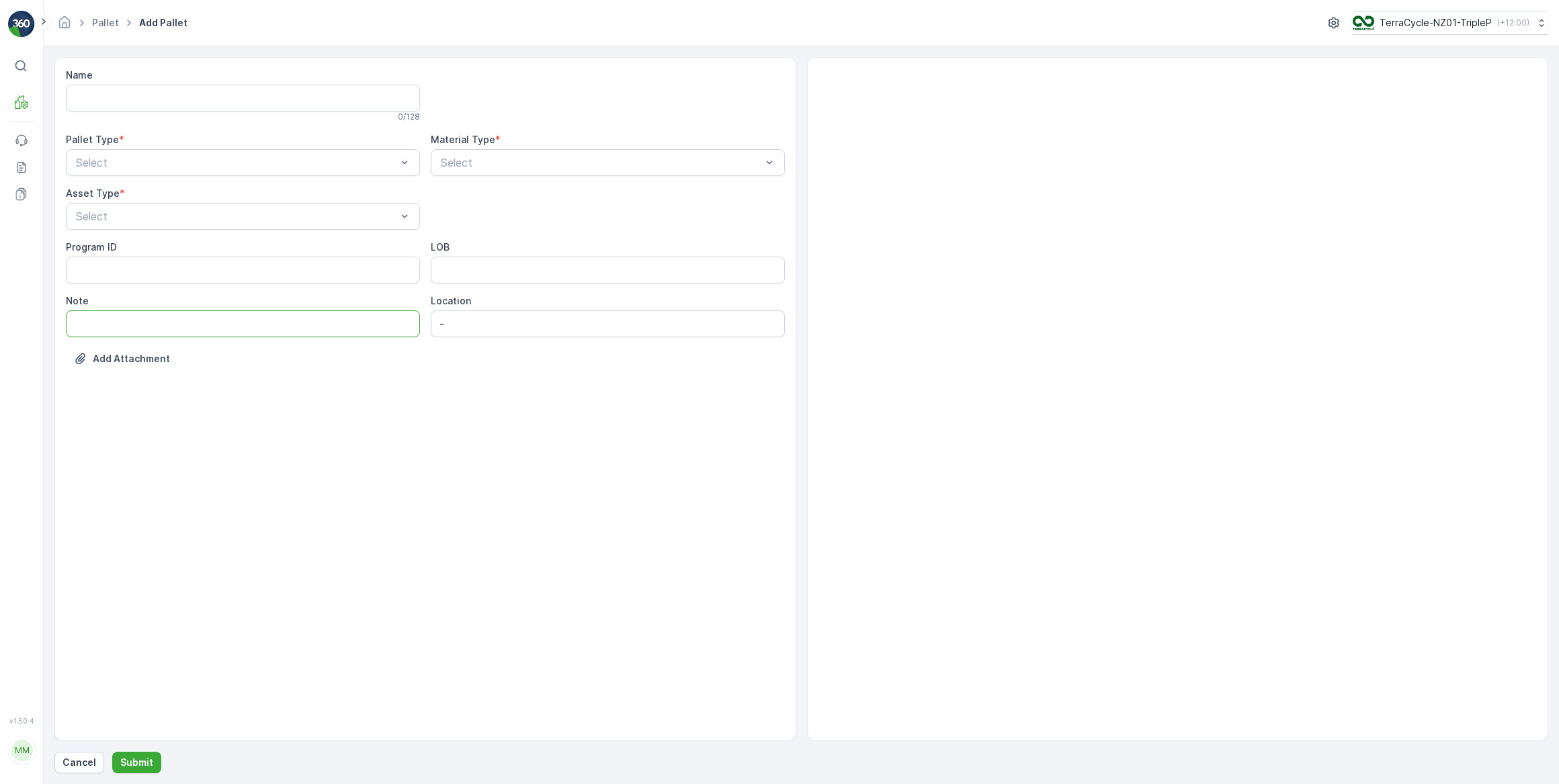
click at [154, 323] on input "Note" at bounding box center [243, 323] width 354 height 27
paste input "Decanted Vape Bin 1 of 4 19.08.2025"
type input "Decanted Vape Bin 1 of 4 19.08.2025"
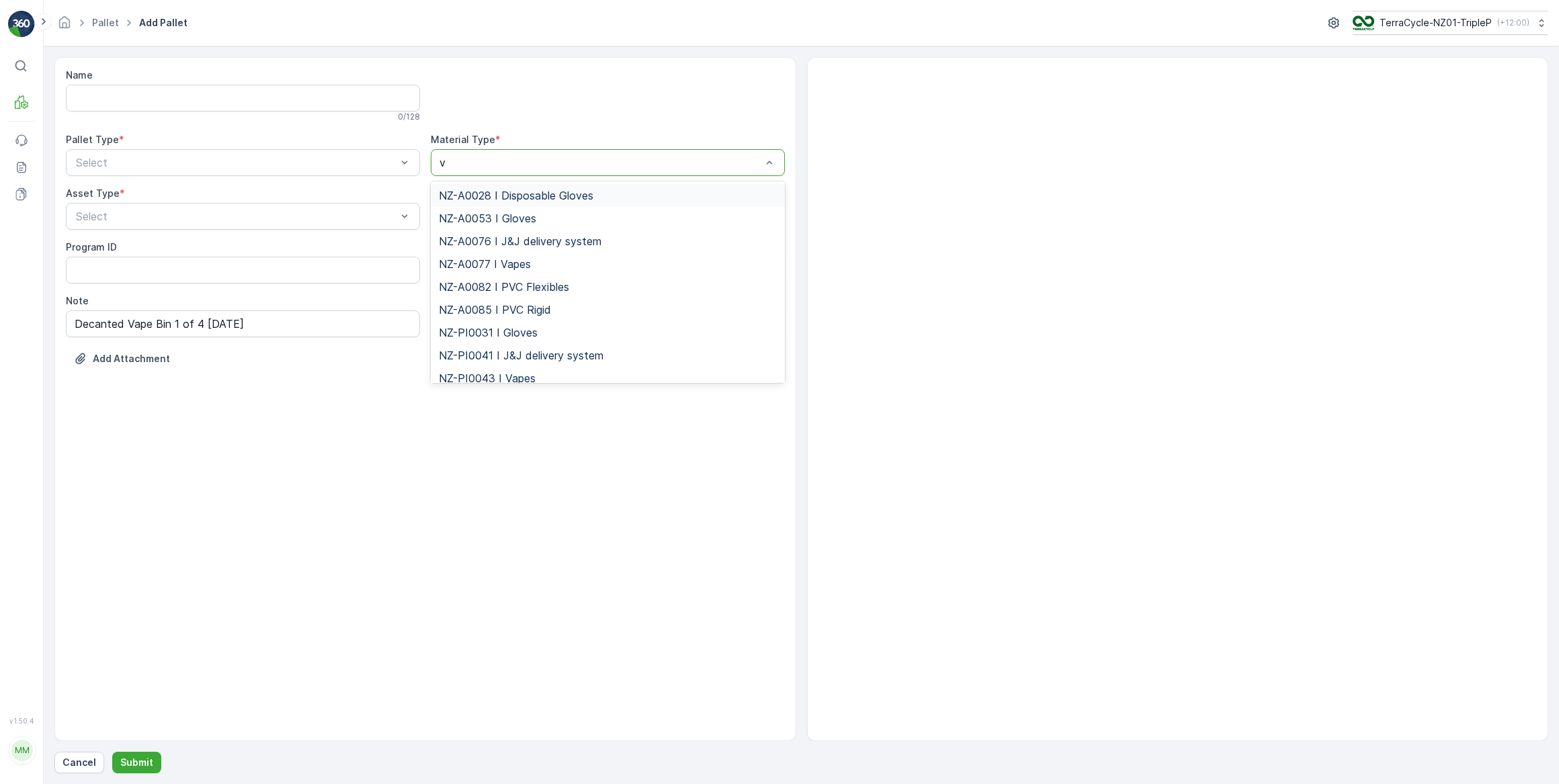
type input "va"
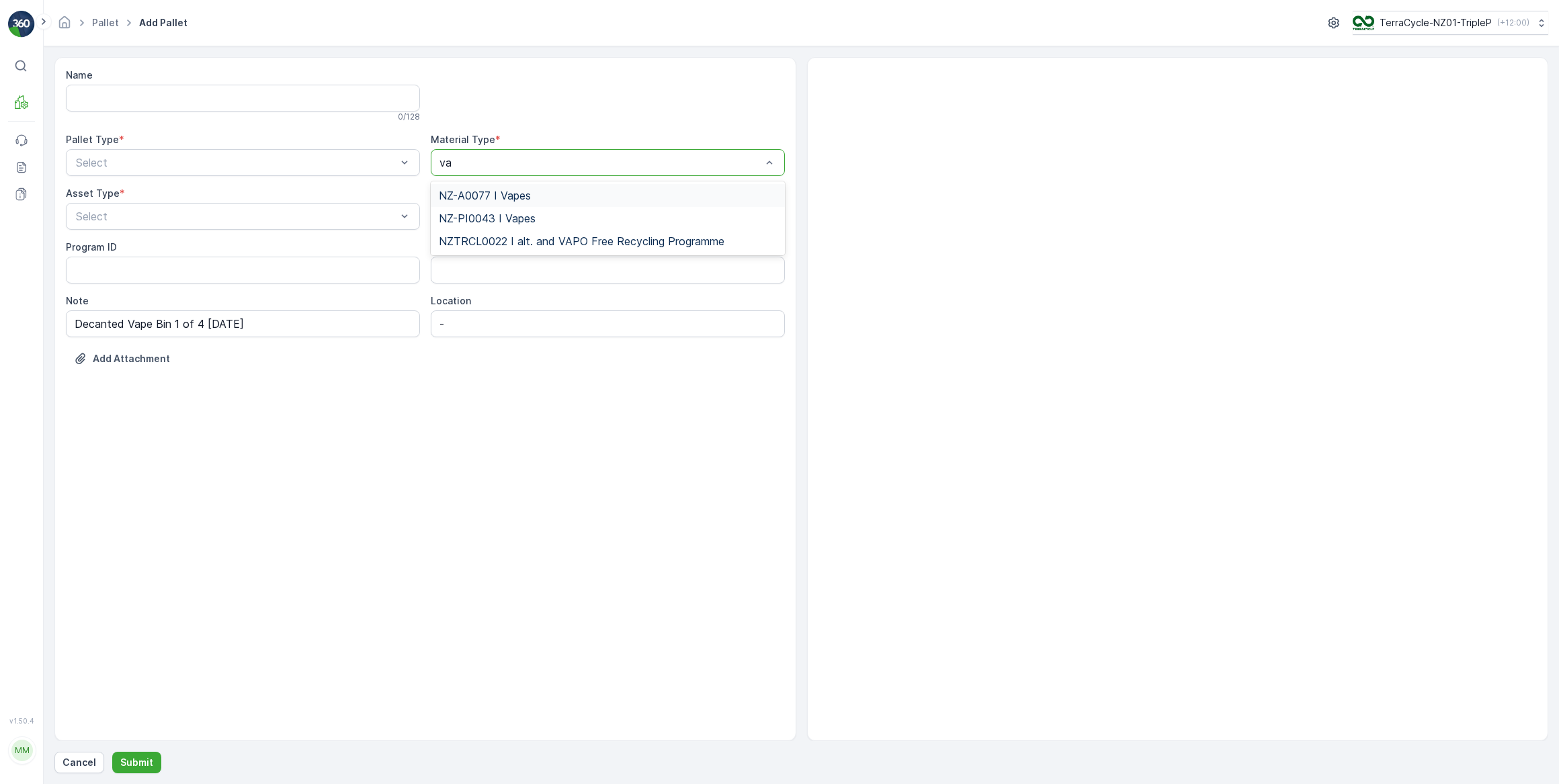
click at [512, 192] on span "NZ-A0077 I Vapes" at bounding box center [484, 195] width 92 height 12
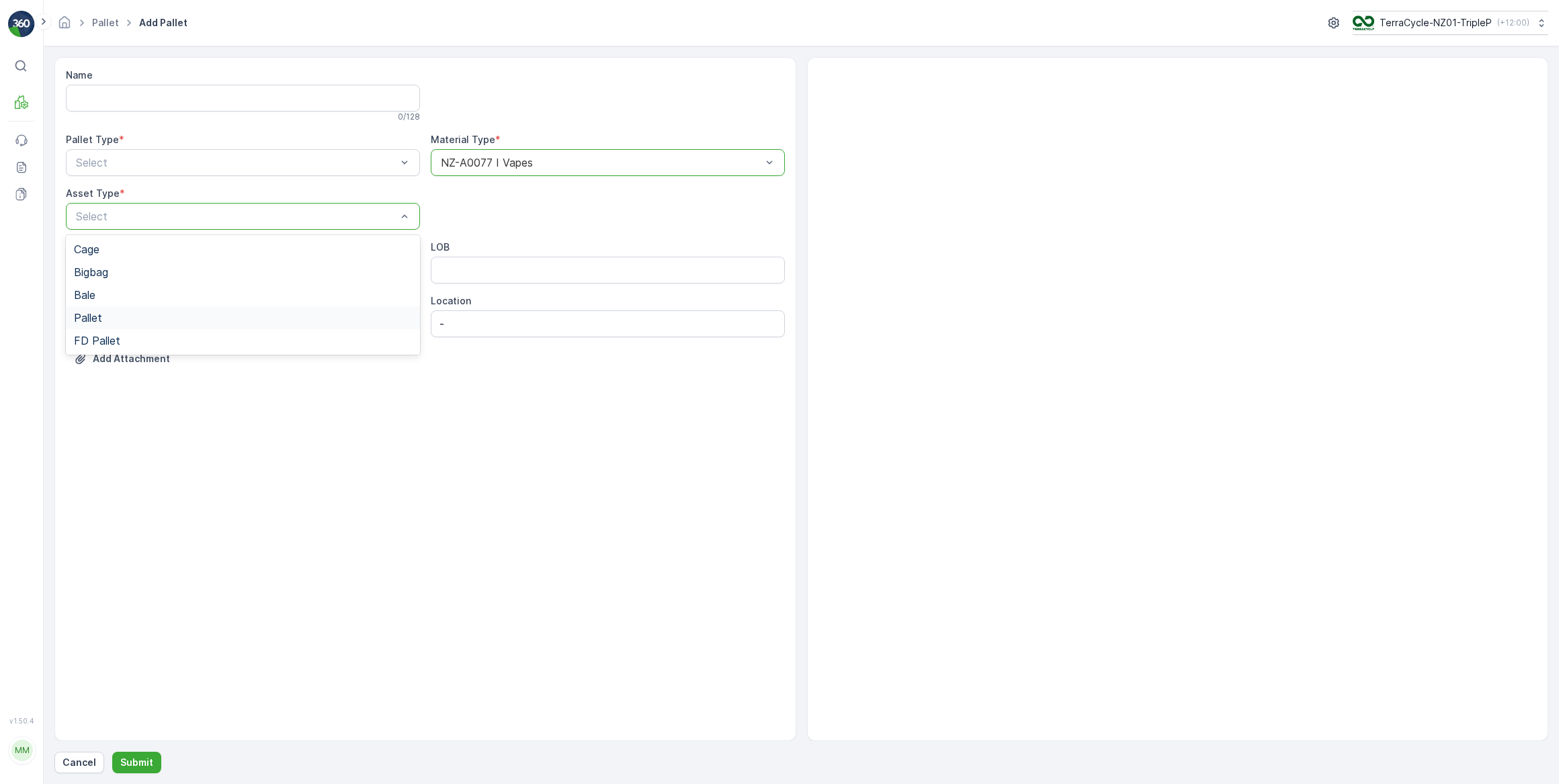
click at [121, 316] on div "Pallet" at bounding box center [243, 318] width 338 height 12
click at [135, 217] on div "Outgoing" at bounding box center [243, 218] width 338 height 12
click at [178, 321] on input "Decanted Vape Bin 1 of 4 19.08.2025" at bounding box center [243, 323] width 354 height 27
type input "Decanted Vape Bin 4 of 4 19.08.2025"
click at [134, 757] on p "Submit" at bounding box center [136, 763] width 33 height 13
